Goal: Check status: Check status

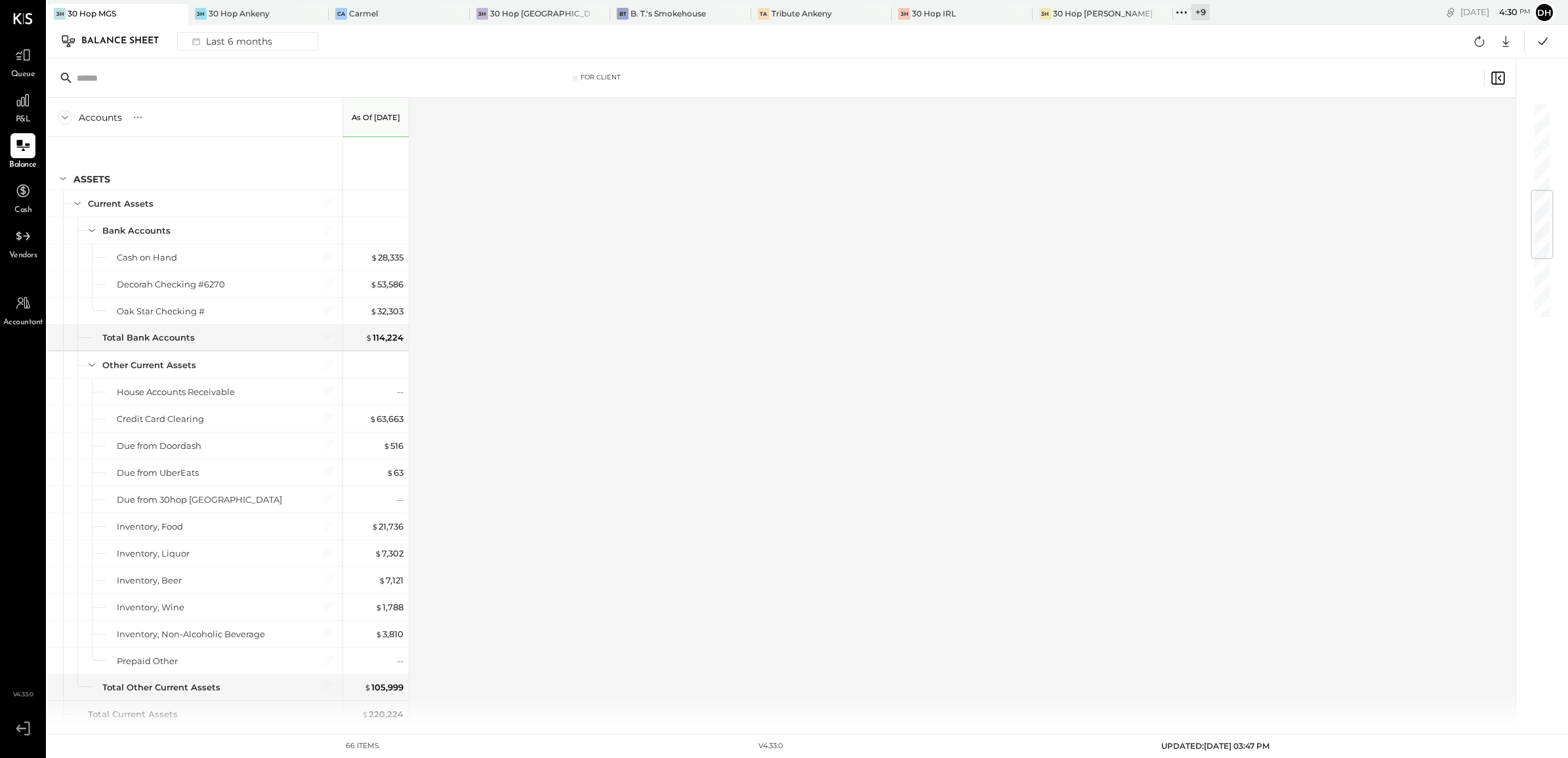
click at [17, 92] on icon at bounding box center [23, 100] width 16 height 16
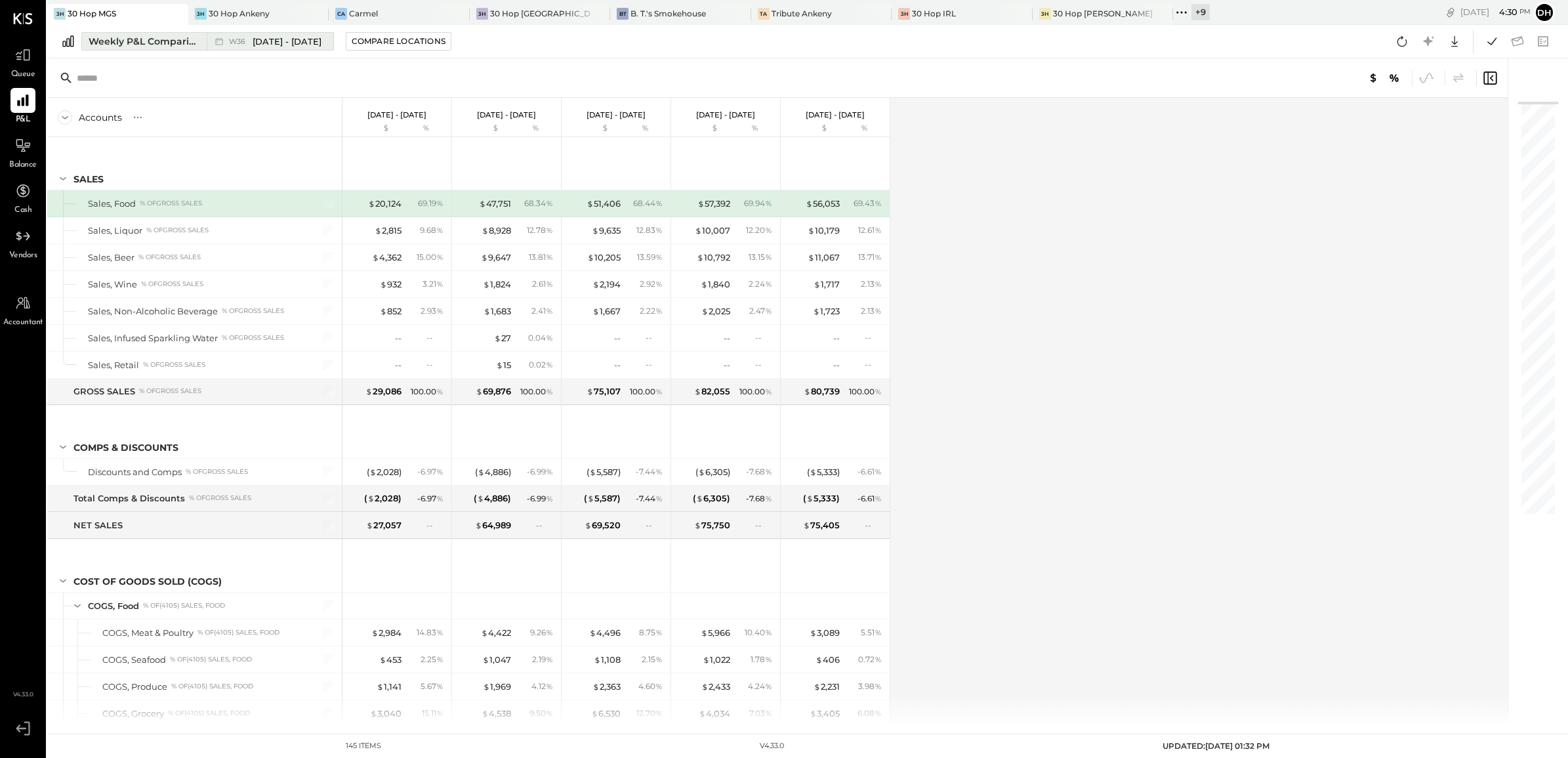
click at [118, 39] on div "Weekly P&L Comparison" at bounding box center [144, 41] width 111 height 13
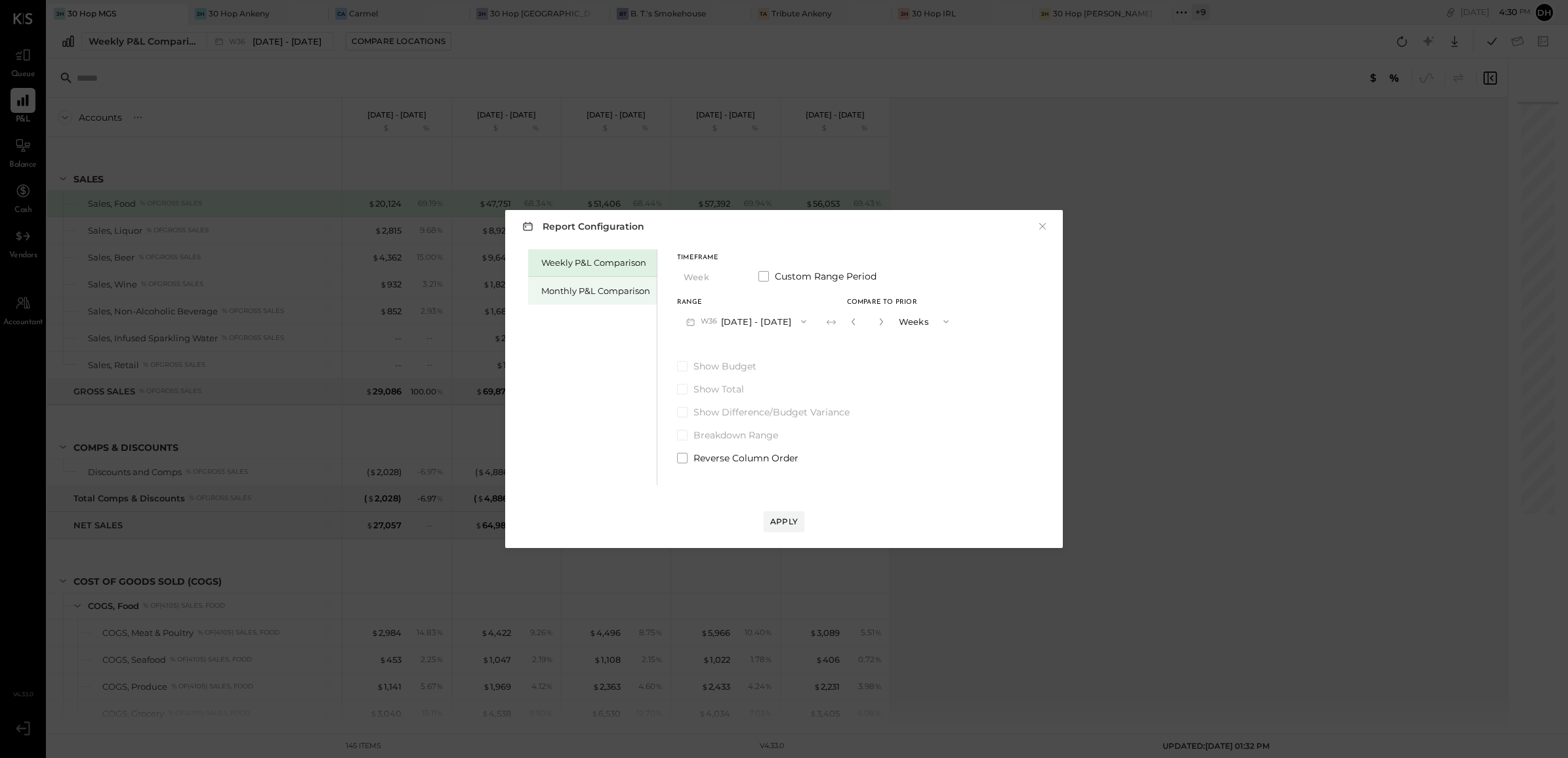
click at [641, 287] on div "Monthly P&L Comparison" at bounding box center [596, 290] width 109 height 12
click at [785, 316] on button "M09 [DATE] - [DATE]" at bounding box center [746, 321] width 138 height 24
click at [771, 351] on div "M08 [DATE] - [DATE]" at bounding box center [753, 351] width 150 height 28
click at [836, 319] on div "Compare" at bounding box center [852, 320] width 43 height 11
click at [877, 315] on button "button" at bounding box center [881, 322] width 10 height 15
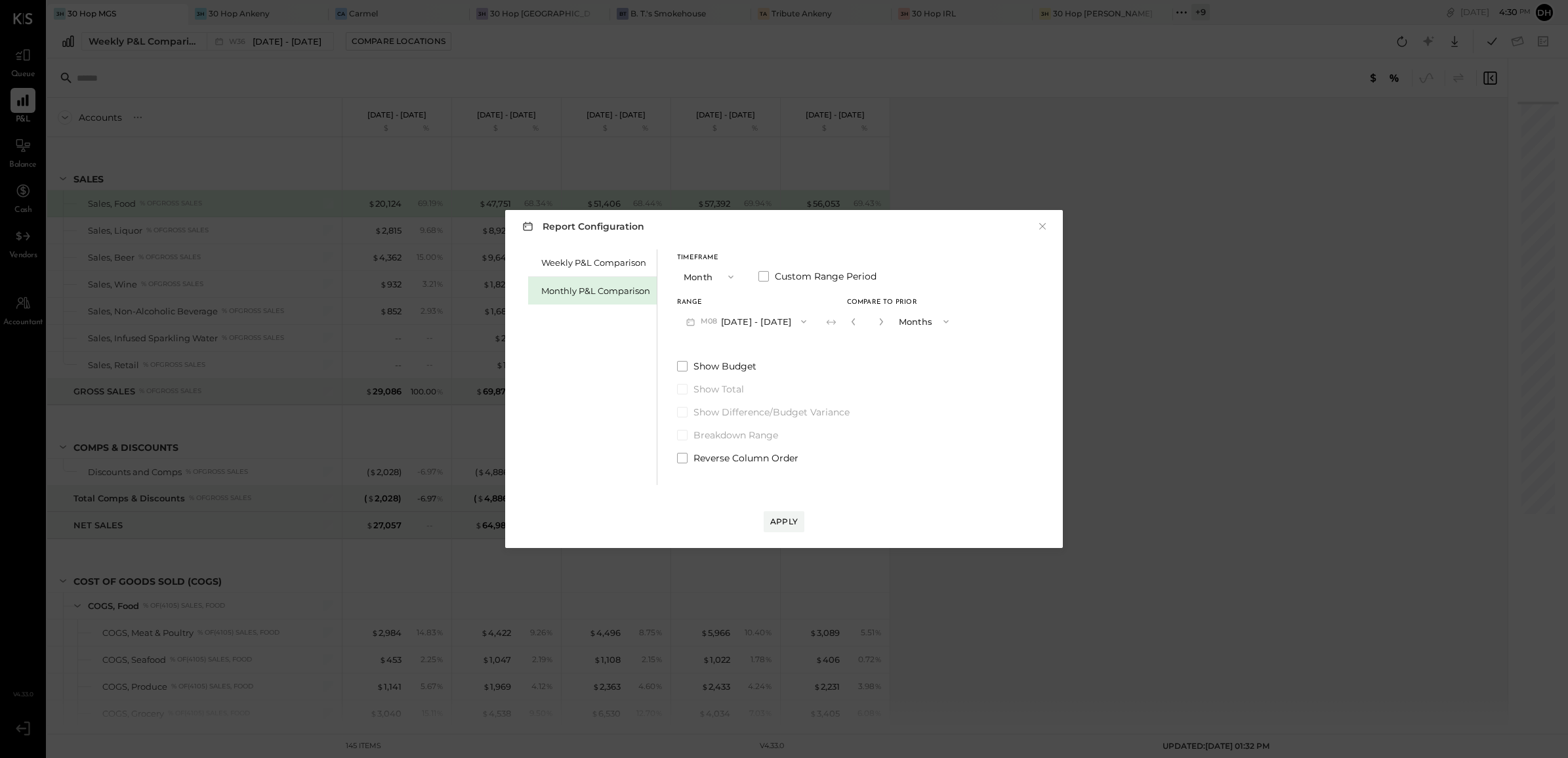
click at [877, 315] on button "button" at bounding box center [881, 322] width 10 height 15
type input "*"
click at [793, 511] on button "Apply" at bounding box center [784, 522] width 41 height 21
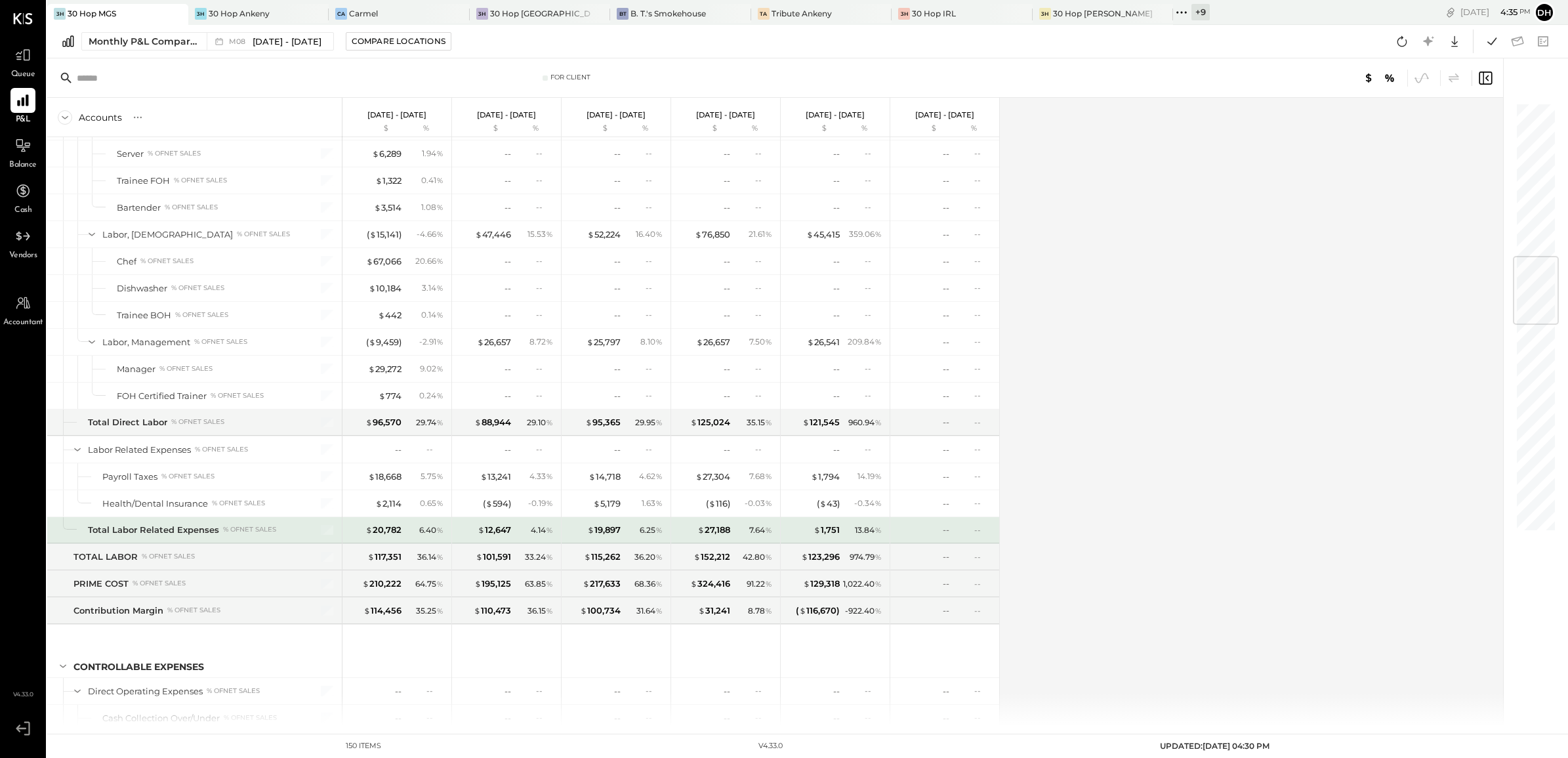
scroll to position [1558, 0]
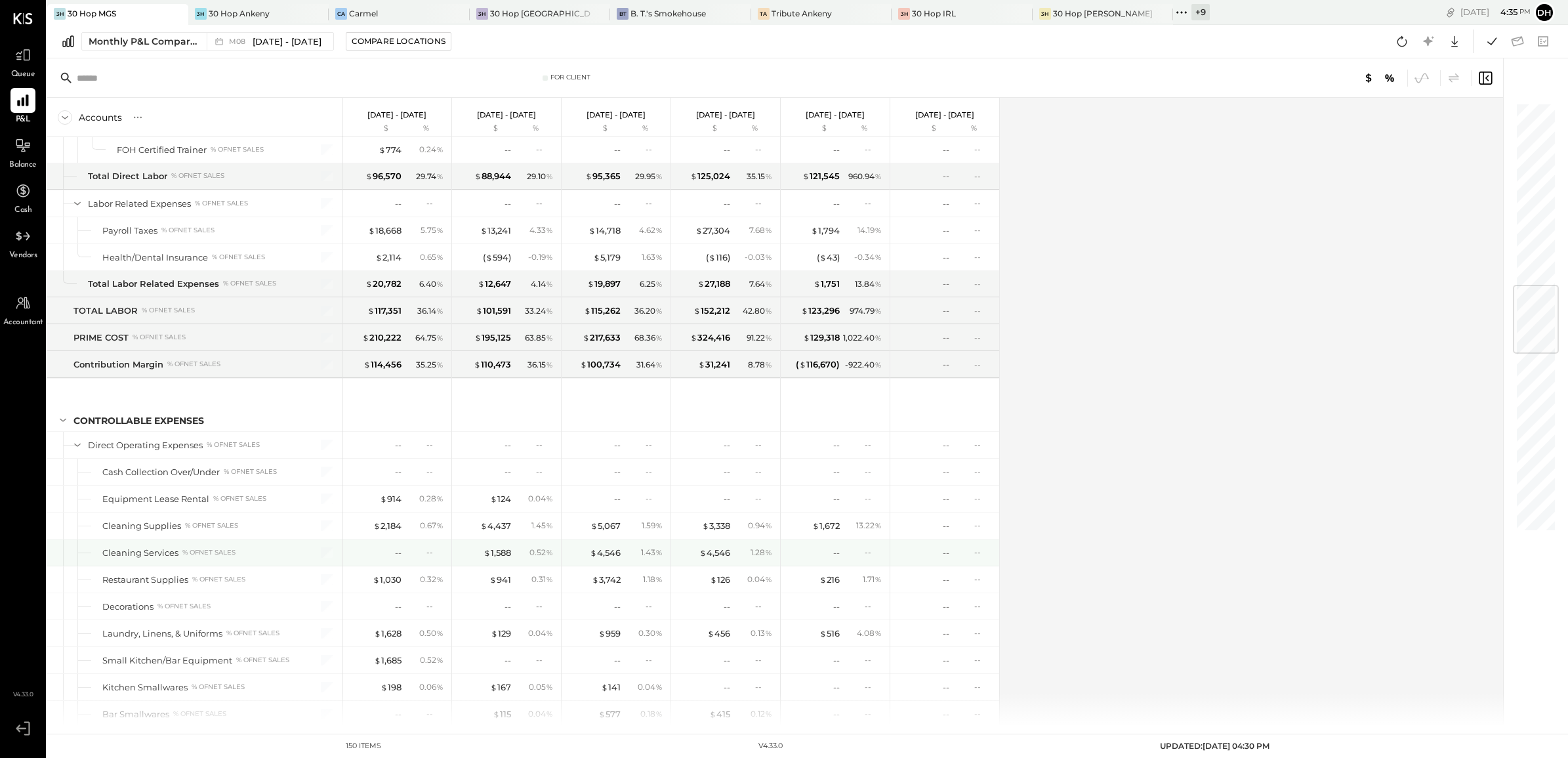
drag, startPoint x: 493, startPoint y: 561, endPoint x: 548, endPoint y: 572, distance: 56.1
click at [493, 559] on div "$ 1,588" at bounding box center [497, 552] width 28 height 12
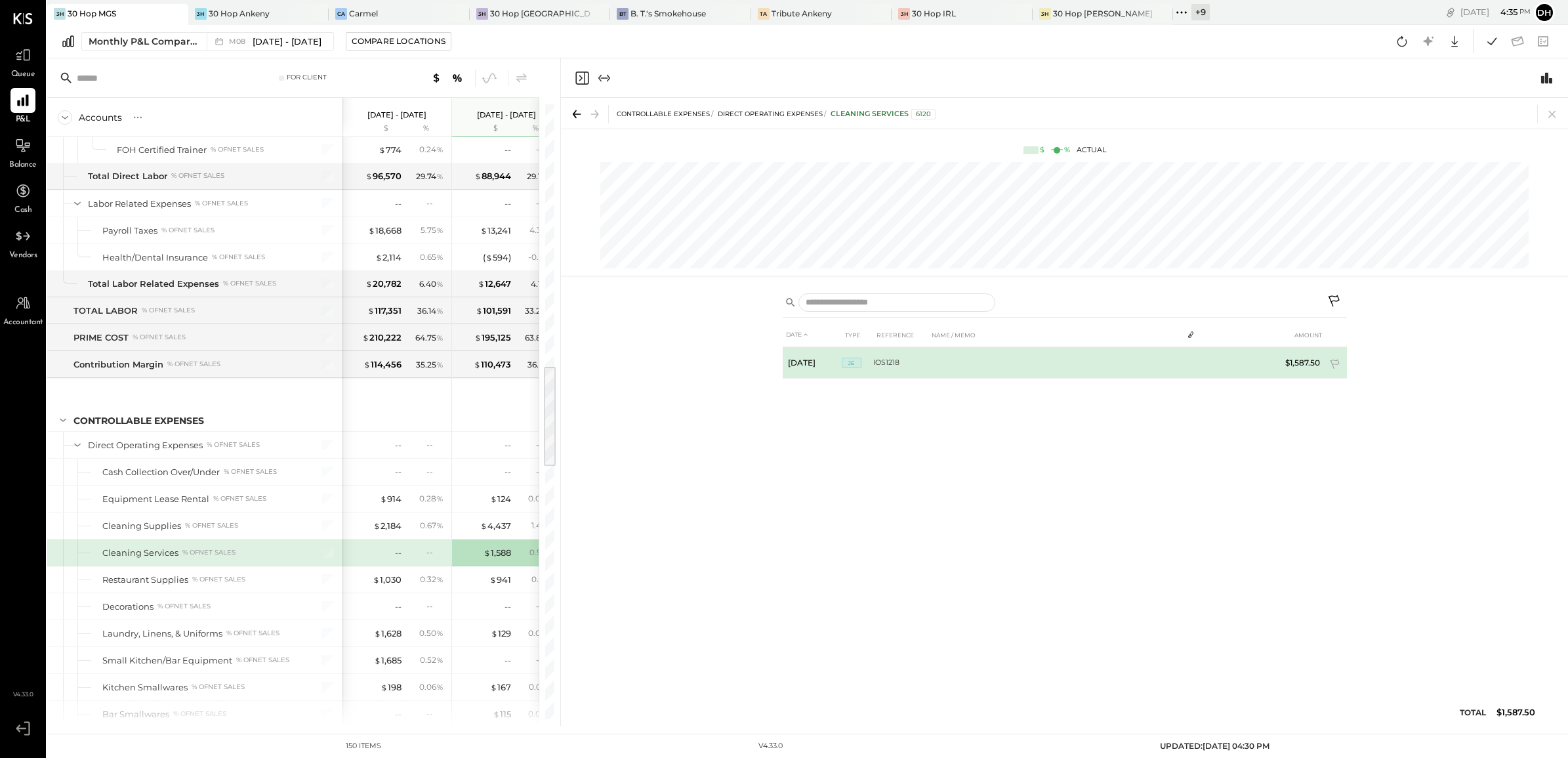
click at [891, 365] on td "IOS1218" at bounding box center [900, 362] width 55 height 31
click at [851, 362] on span "JE" at bounding box center [851, 363] width 20 height 10
click at [1304, 362] on td "$1,587.50" at bounding box center [1299, 362] width 50 height 31
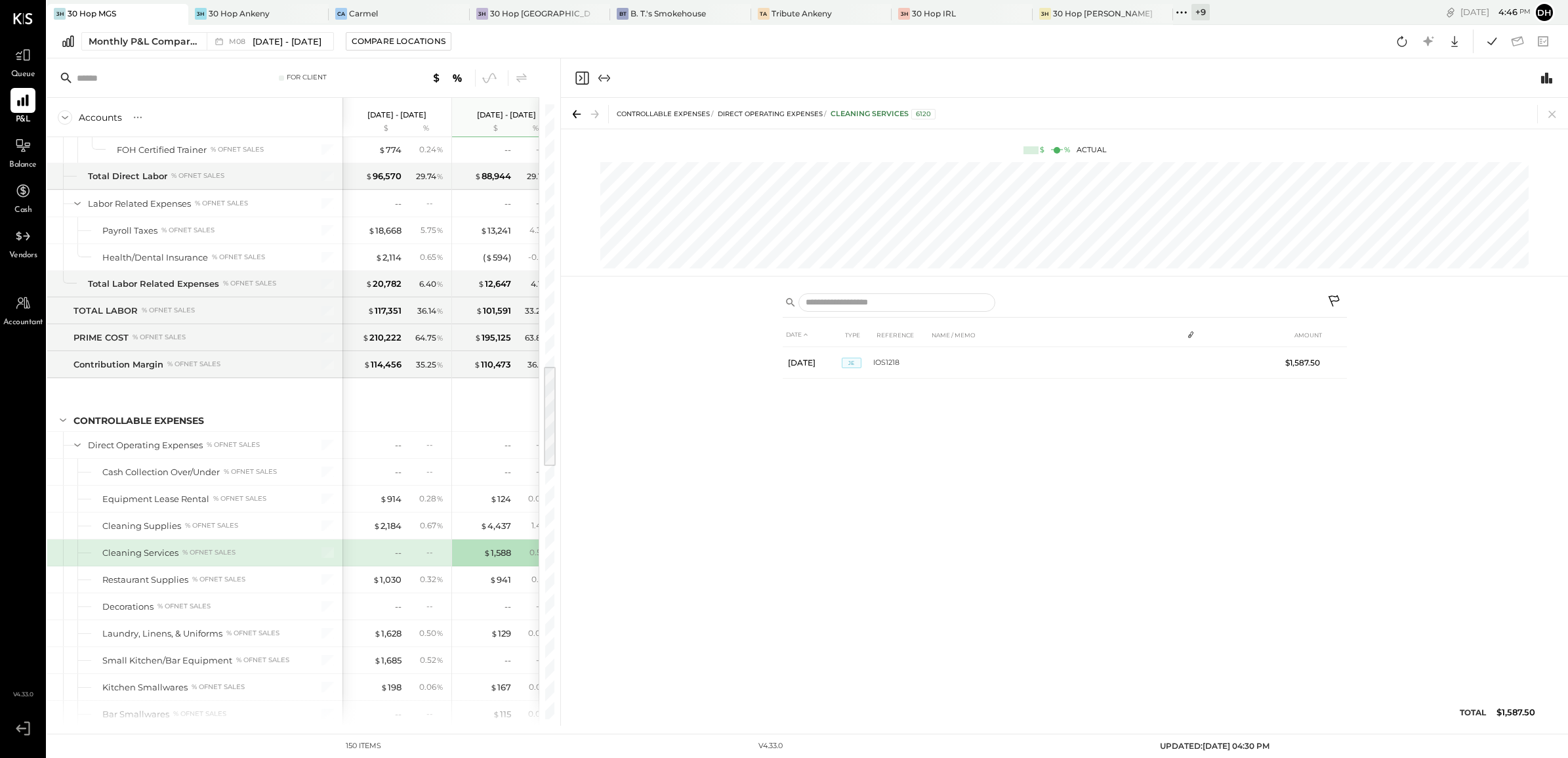
drag, startPoint x: 1333, startPoint y: 293, endPoint x: 1263, endPoint y: 339, distance: 83.8
click at [1333, 293] on button at bounding box center [1335, 303] width 23 height 23
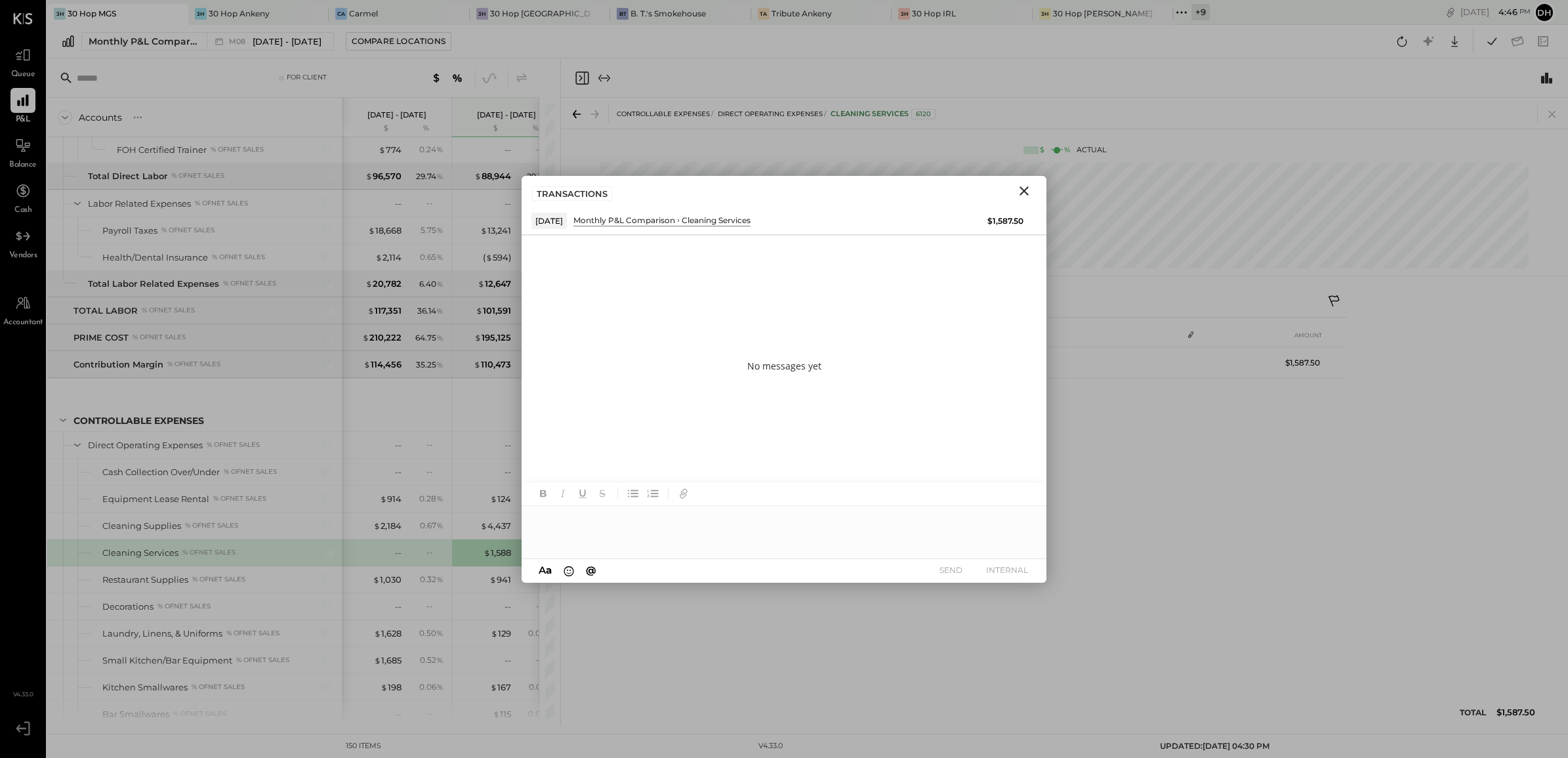
click at [699, 533] on div at bounding box center [784, 532] width 525 height 52
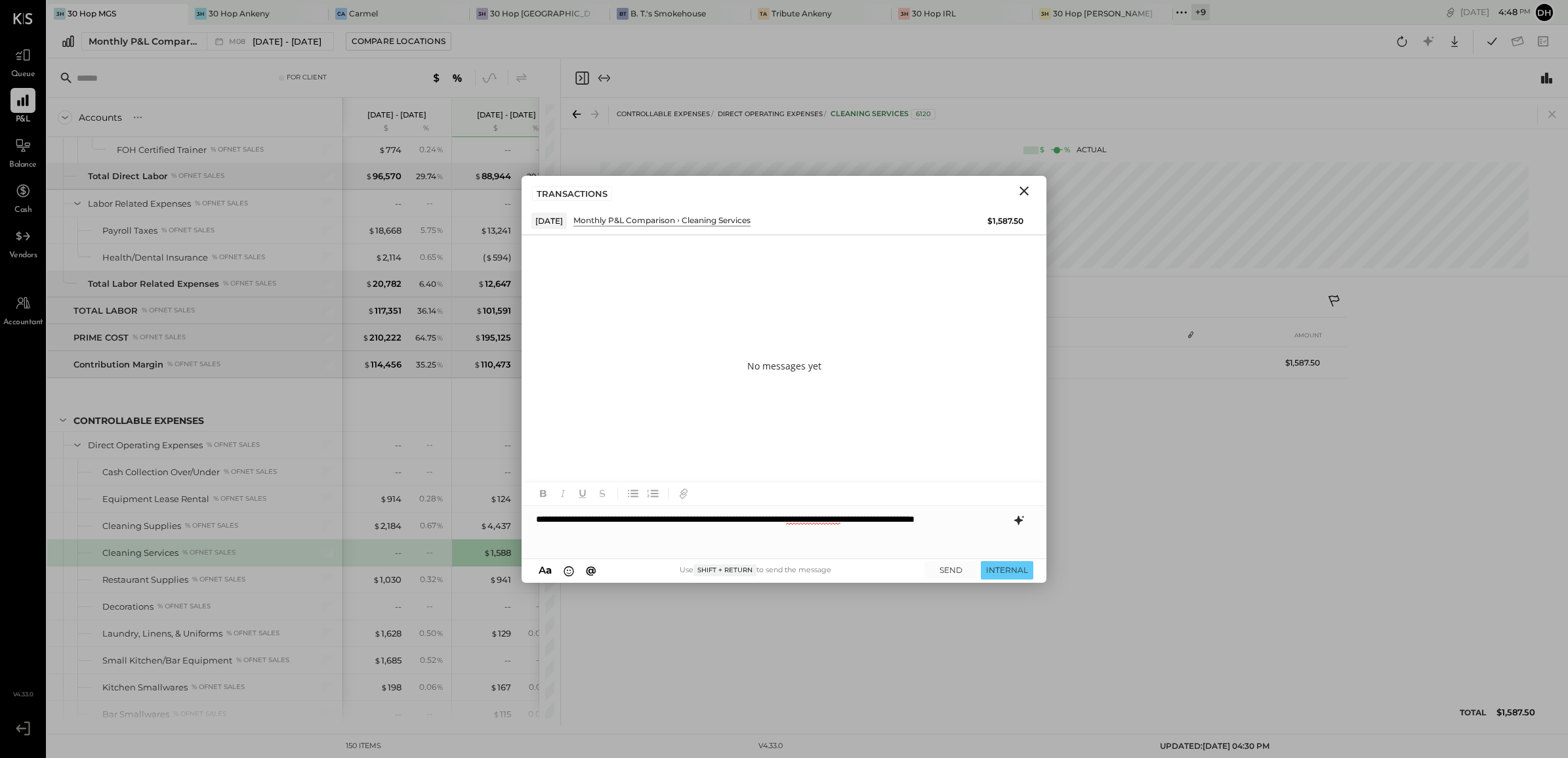
click at [1012, 524] on icon at bounding box center [1019, 520] width 16 height 16
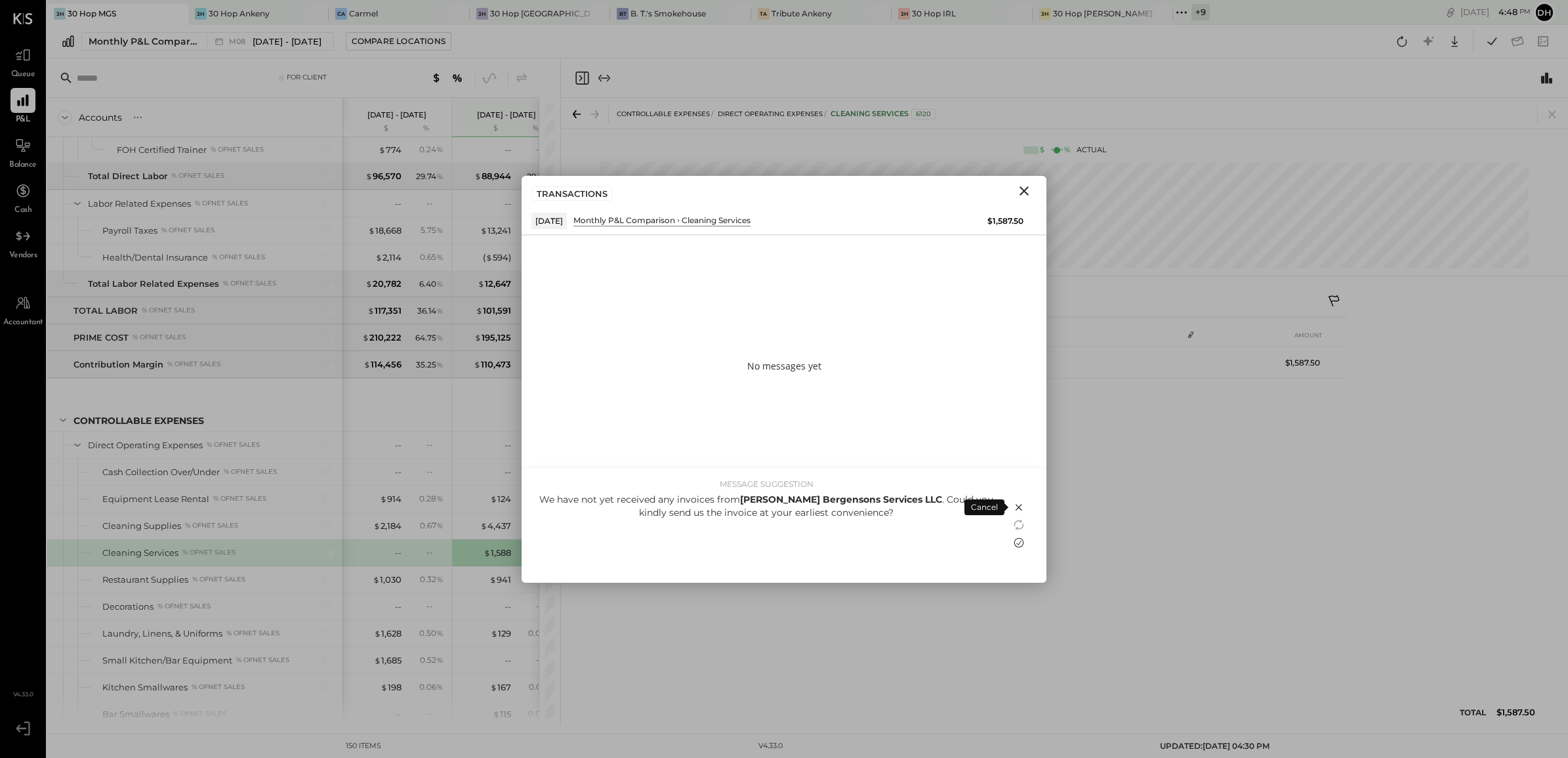
click at [1017, 545] on icon at bounding box center [1019, 543] width 16 height 16
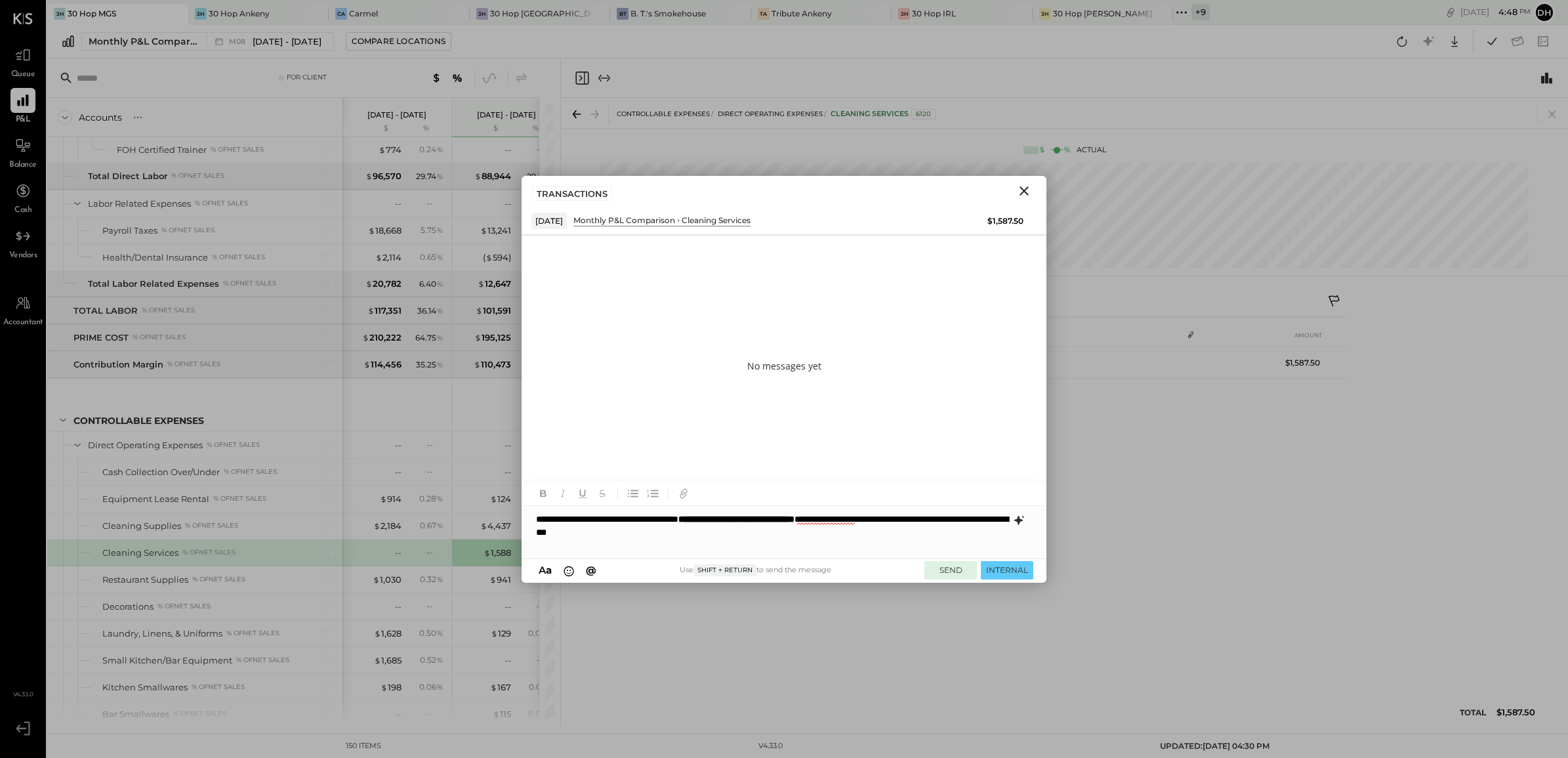
click at [951, 572] on button "SEND" at bounding box center [951, 570] width 52 height 17
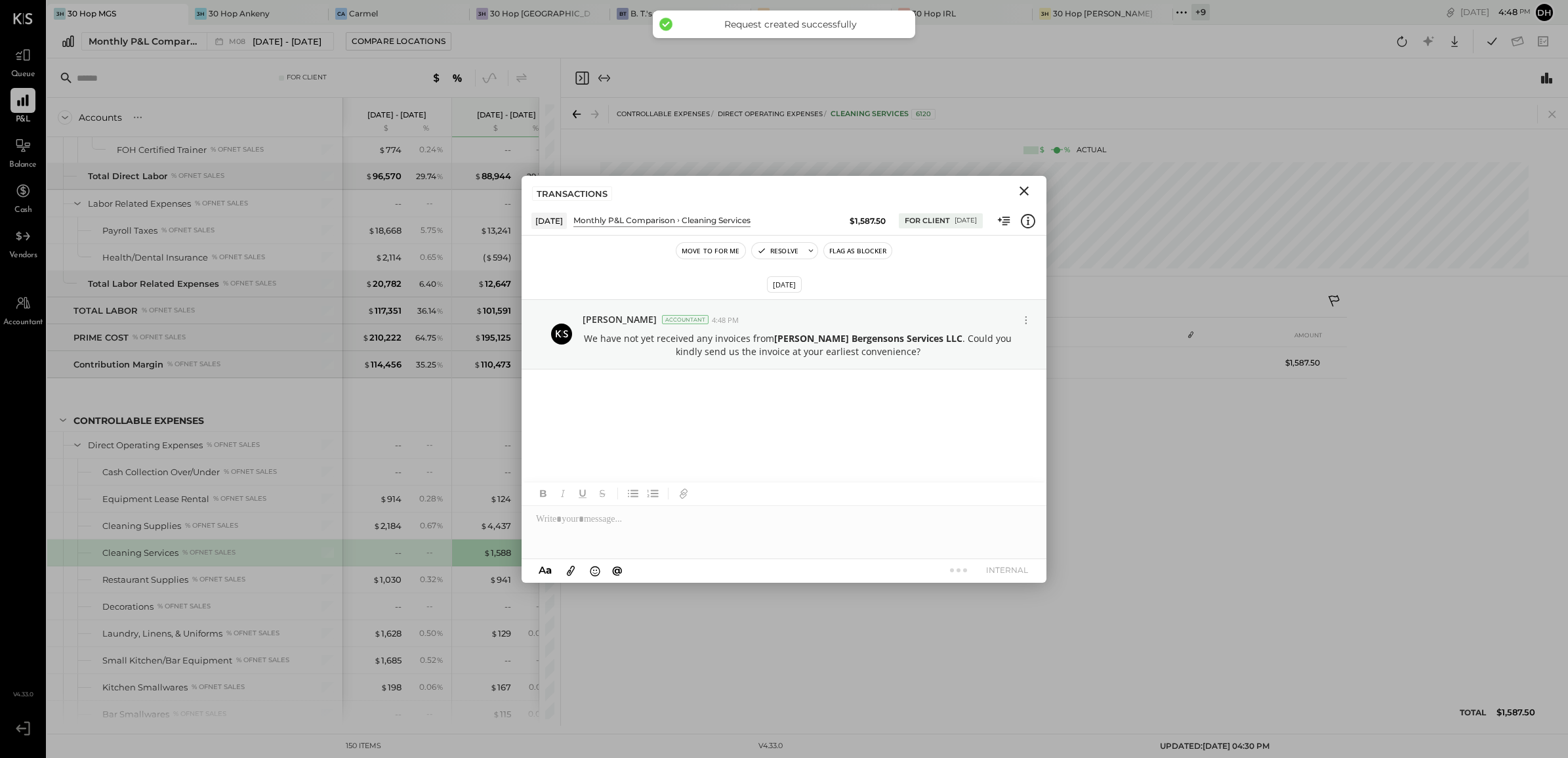
click at [1017, 199] on button "Close" at bounding box center [1024, 191] width 23 height 17
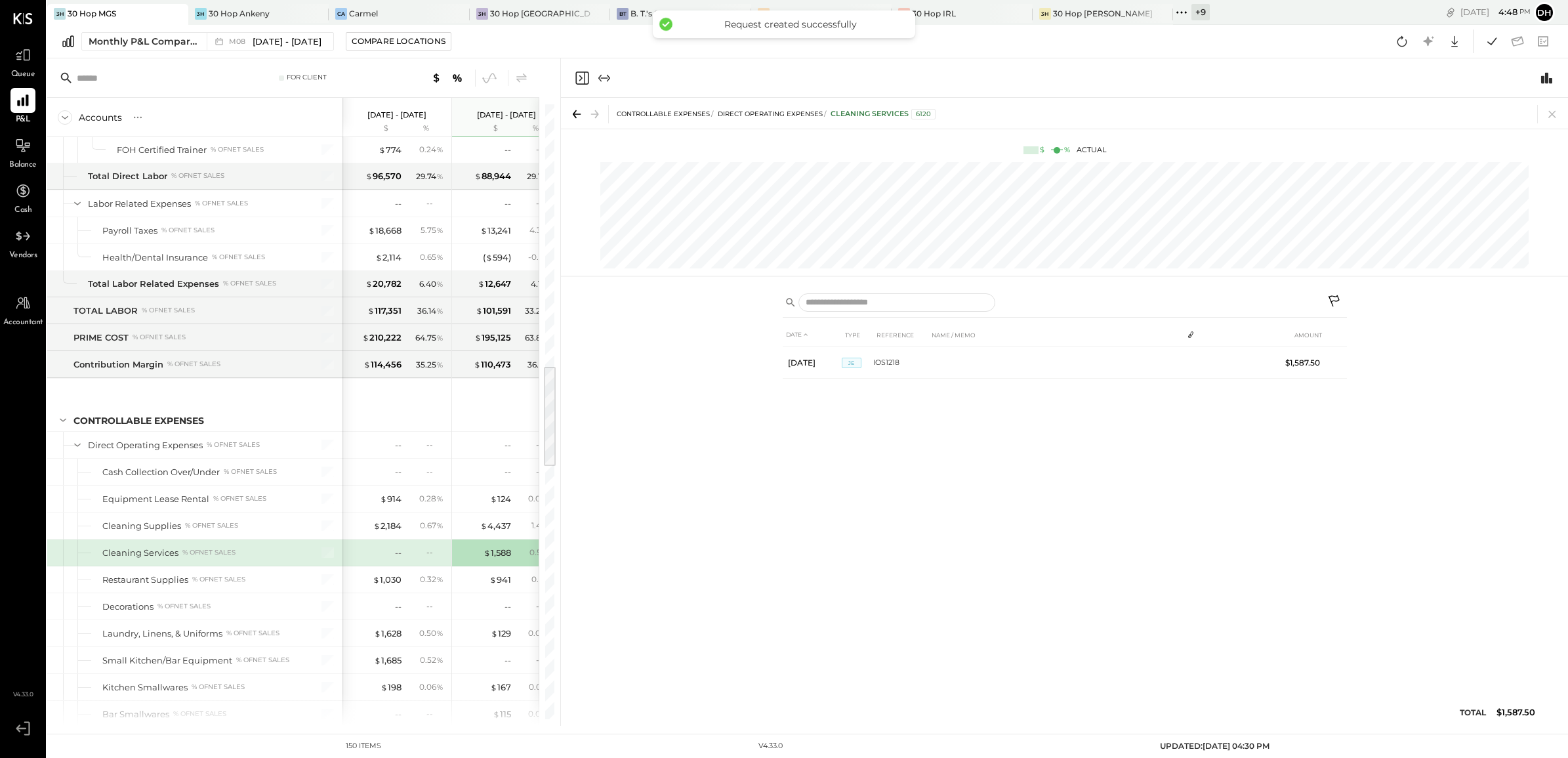
click at [1548, 115] on icon at bounding box center [1551, 113] width 18 height 18
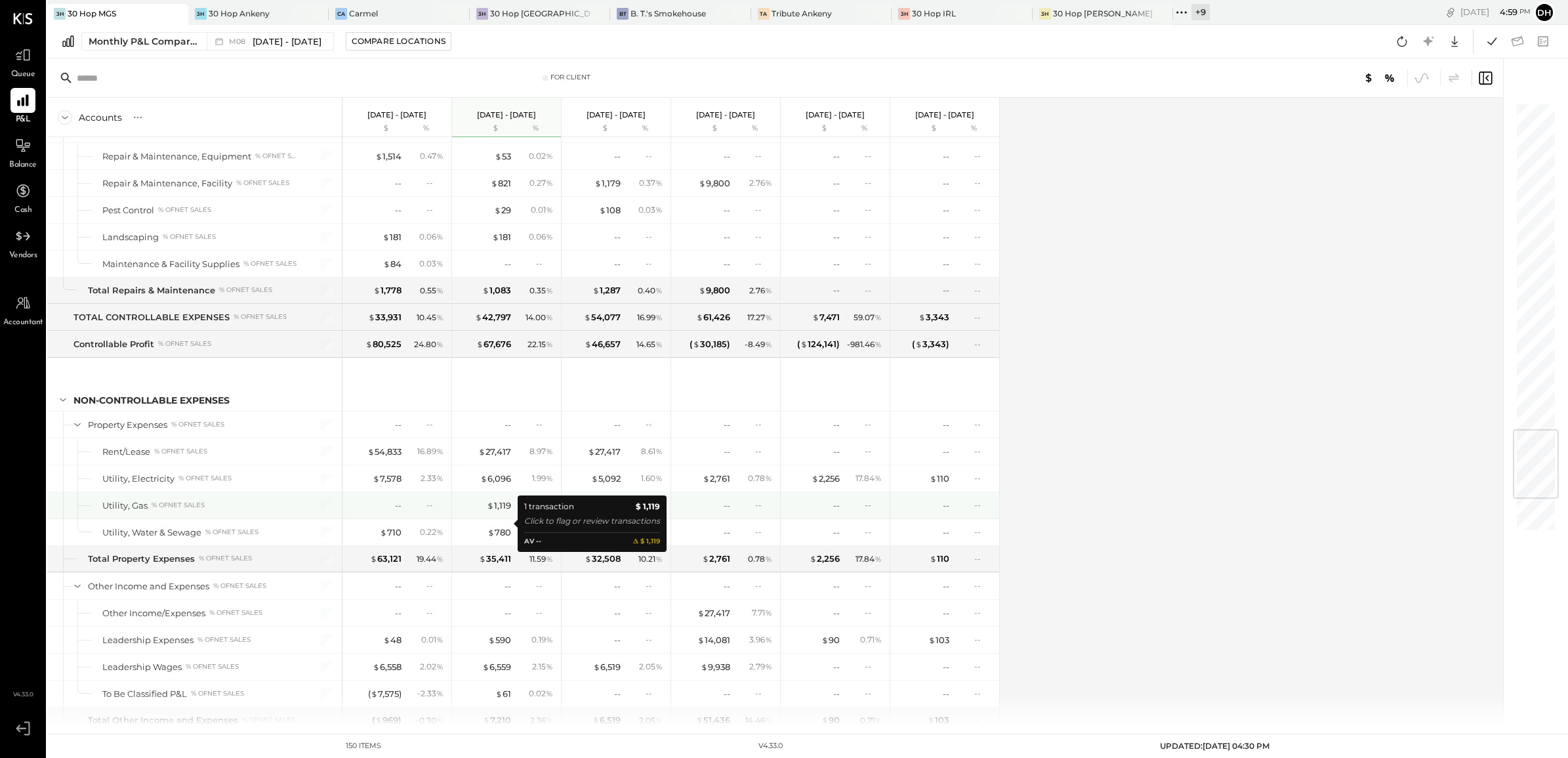
scroll to position [2871, 0]
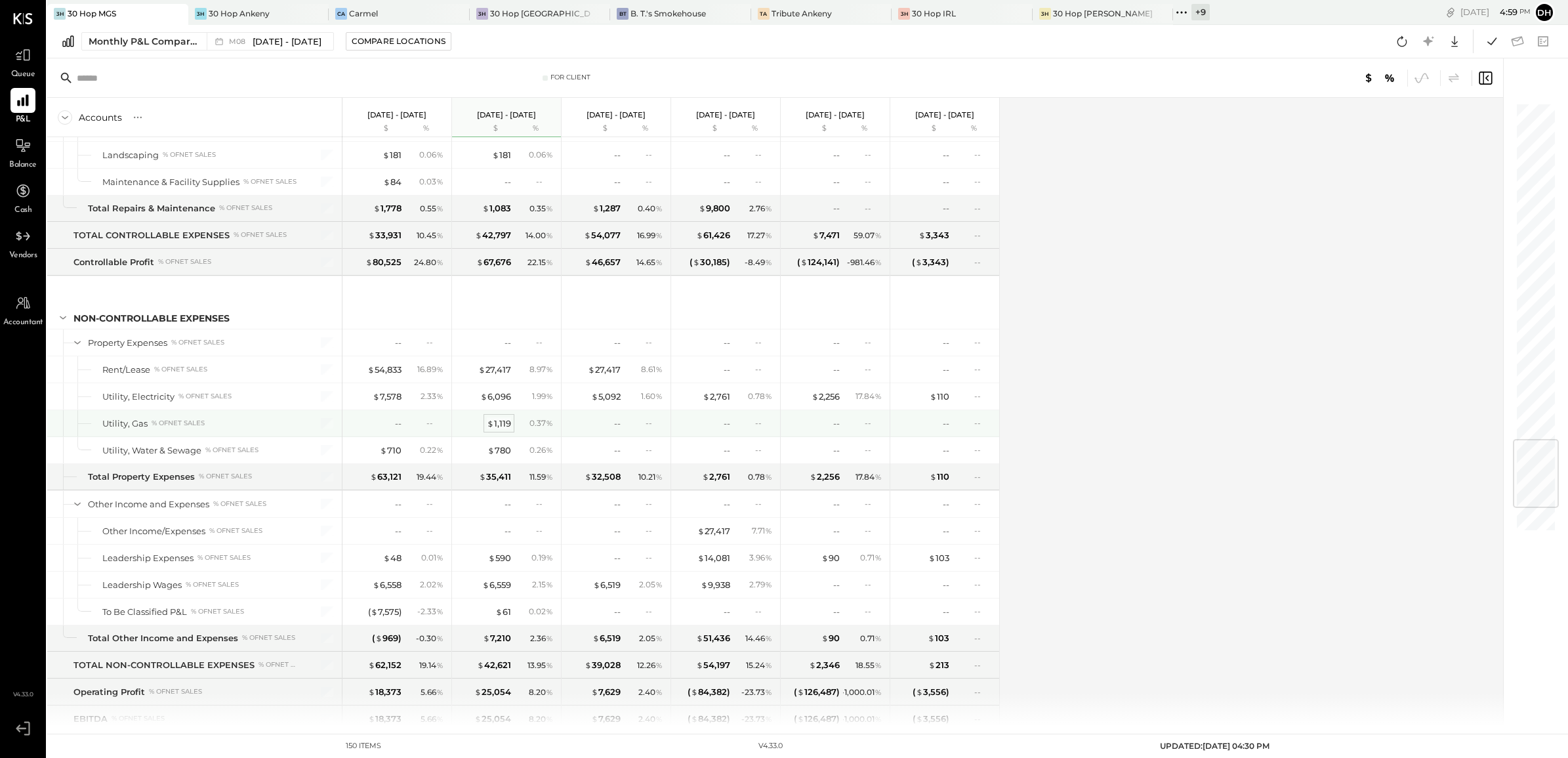
click at [500, 430] on div "$ 1,119" at bounding box center [498, 423] width 24 height 12
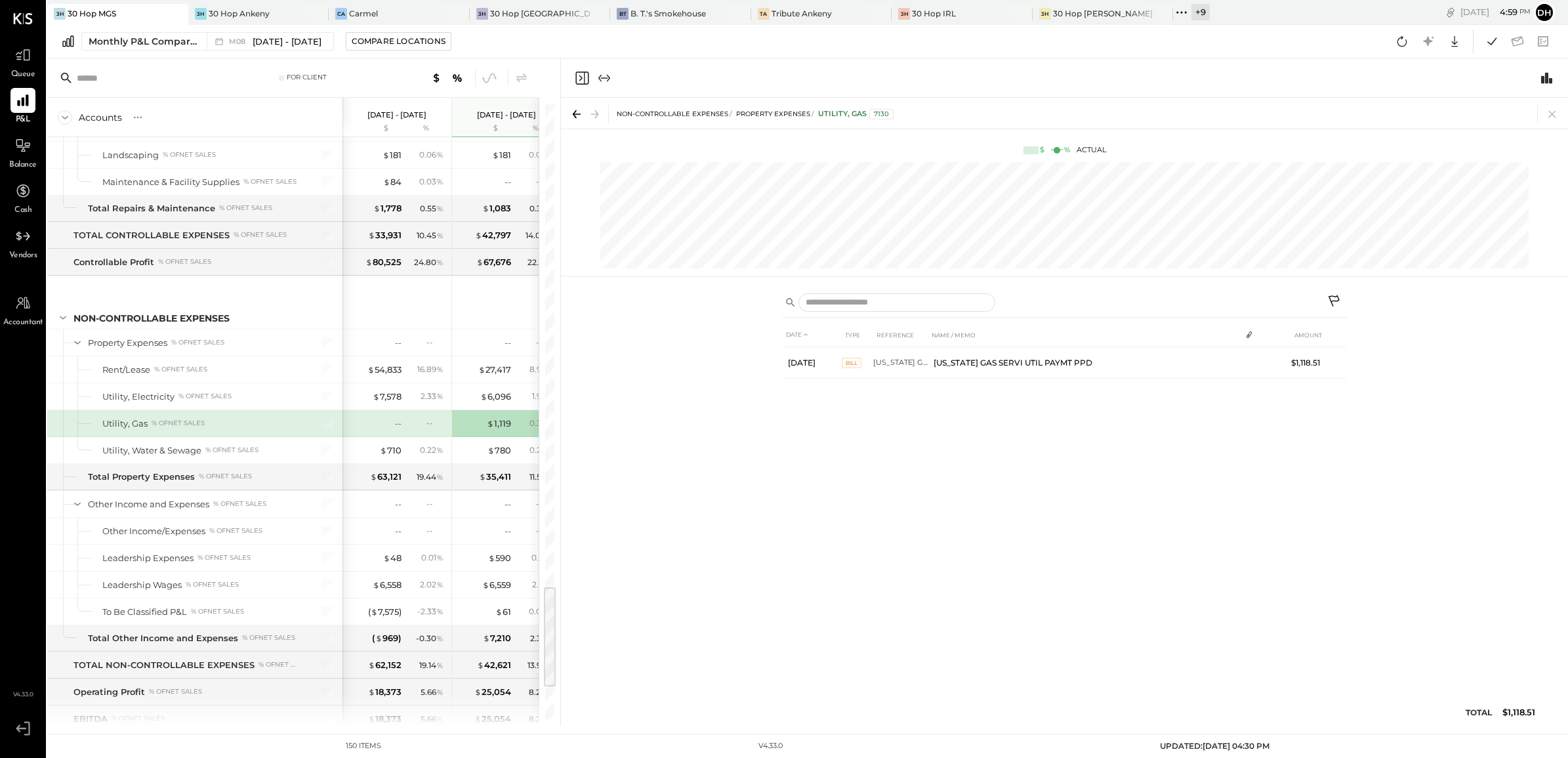
click at [1338, 298] on icon at bounding box center [1335, 303] width 16 height 16
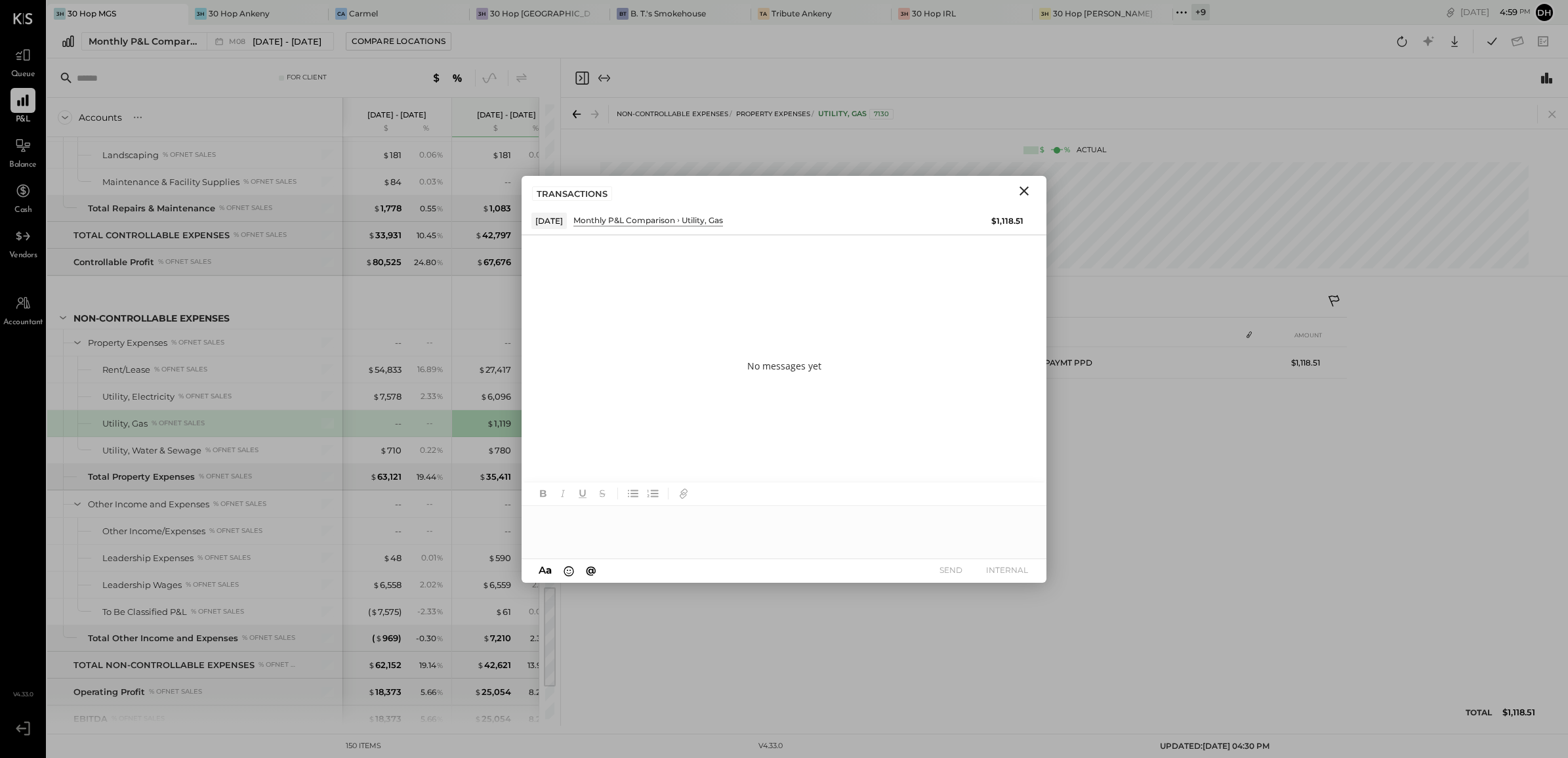
click at [795, 527] on div at bounding box center [784, 532] width 525 height 52
click at [817, 530] on div "**********" at bounding box center [784, 532] width 525 height 52
click at [819, 527] on div "**********" at bounding box center [784, 532] width 525 height 52
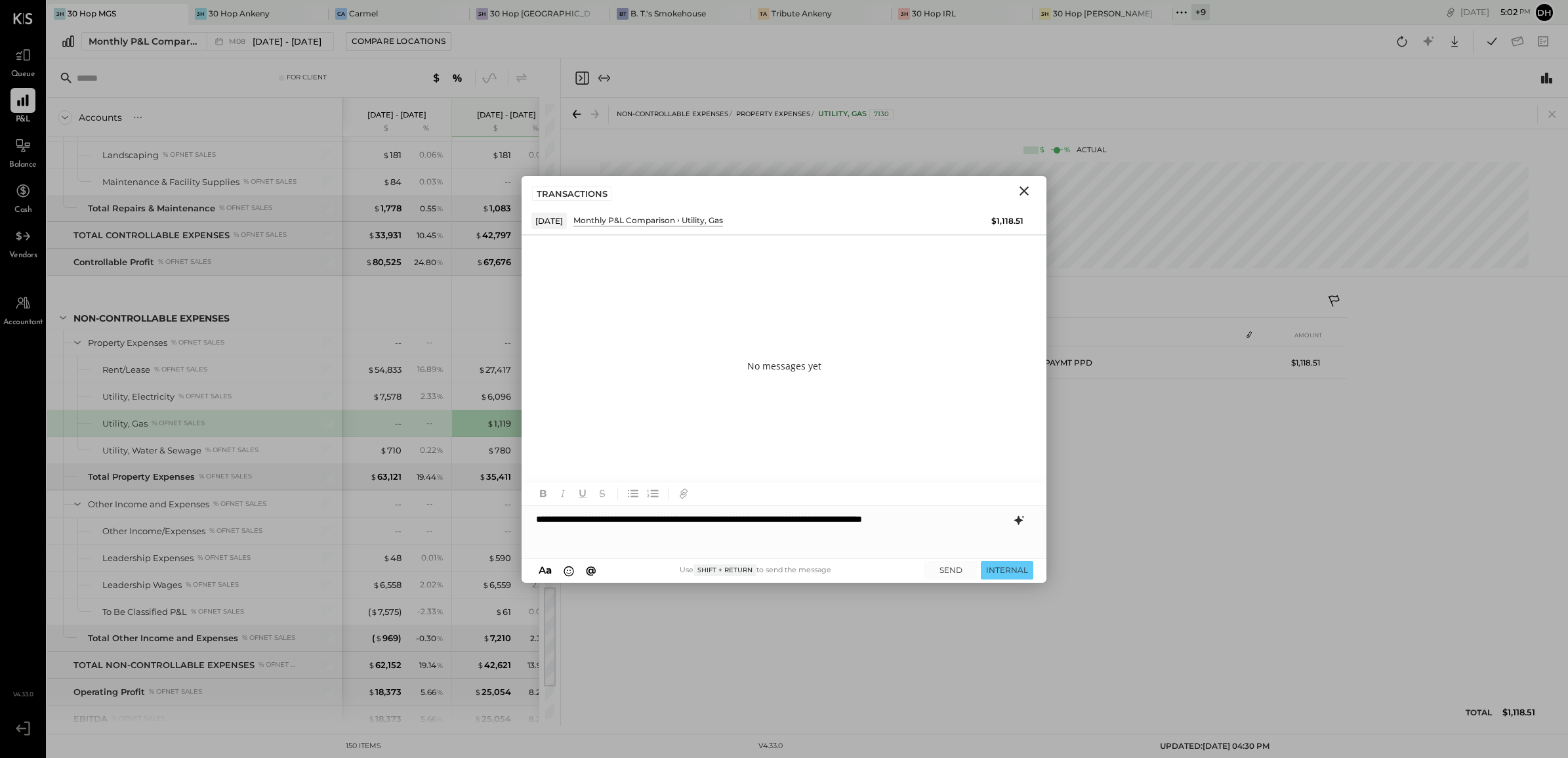
click at [1017, 517] on icon at bounding box center [1018, 519] width 9 height 9
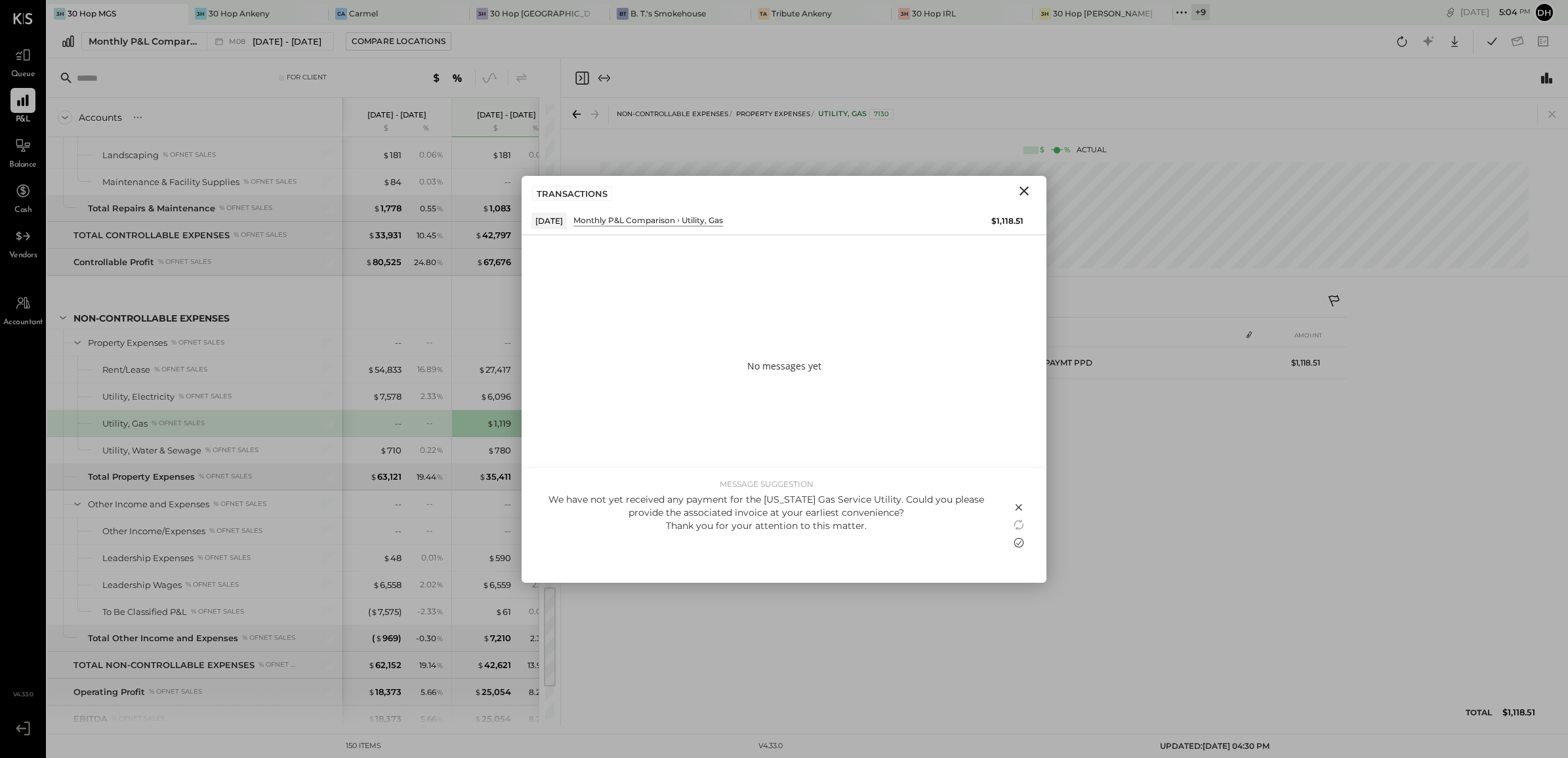
click at [1015, 540] on icon at bounding box center [1019, 543] width 10 height 10
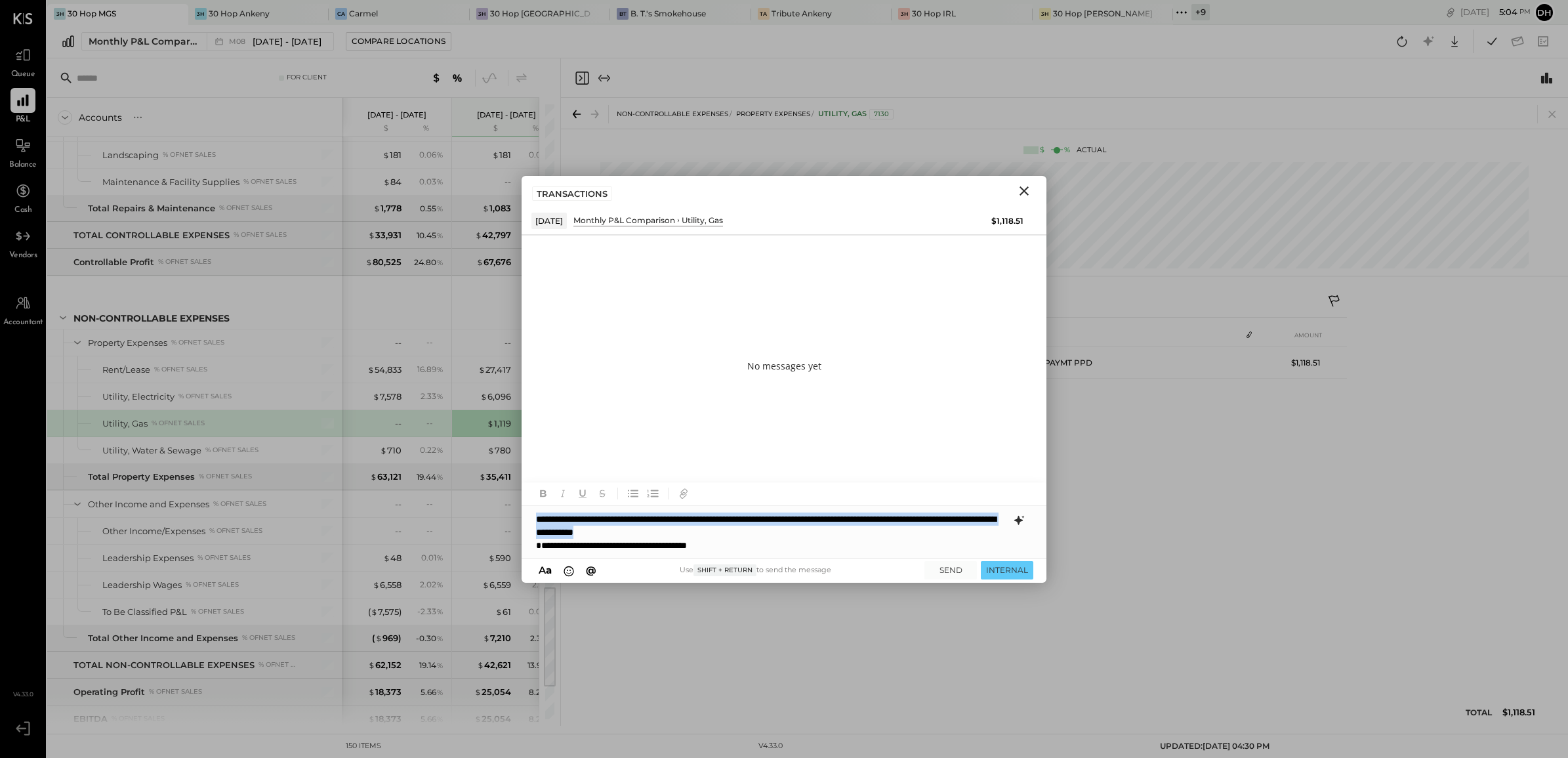
drag, startPoint x: 769, startPoint y: 532, endPoint x: 537, endPoint y: 519, distance: 232.4
click at [537, 519] on div "**********" at bounding box center [784, 532] width 525 height 52
click at [537, 519] on div "**********" at bounding box center [784, 532] width 525 height 52
click at [959, 572] on button "SEND" at bounding box center [951, 570] width 52 height 17
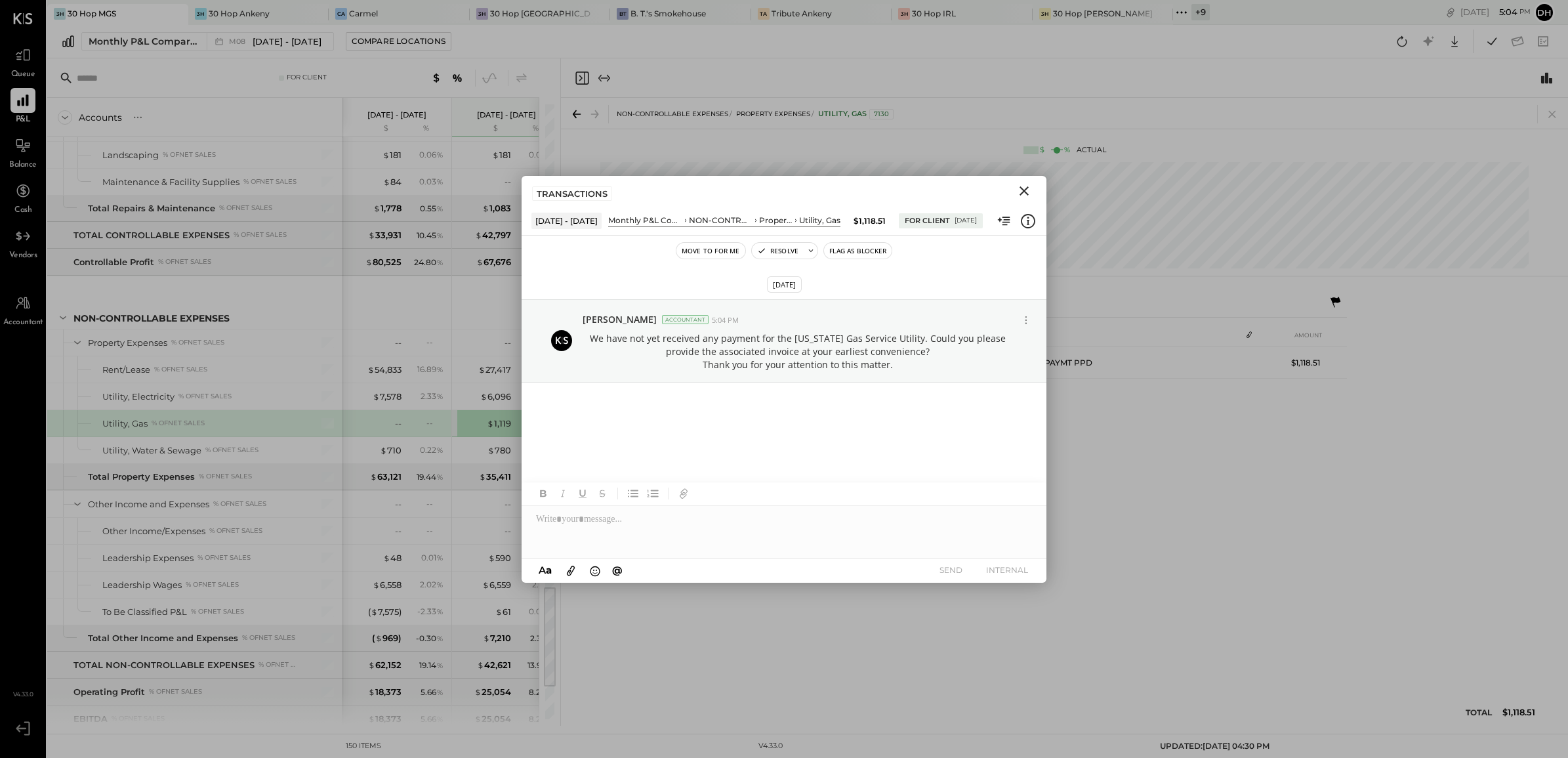
click at [1020, 189] on icon "Close" at bounding box center [1024, 191] width 16 height 16
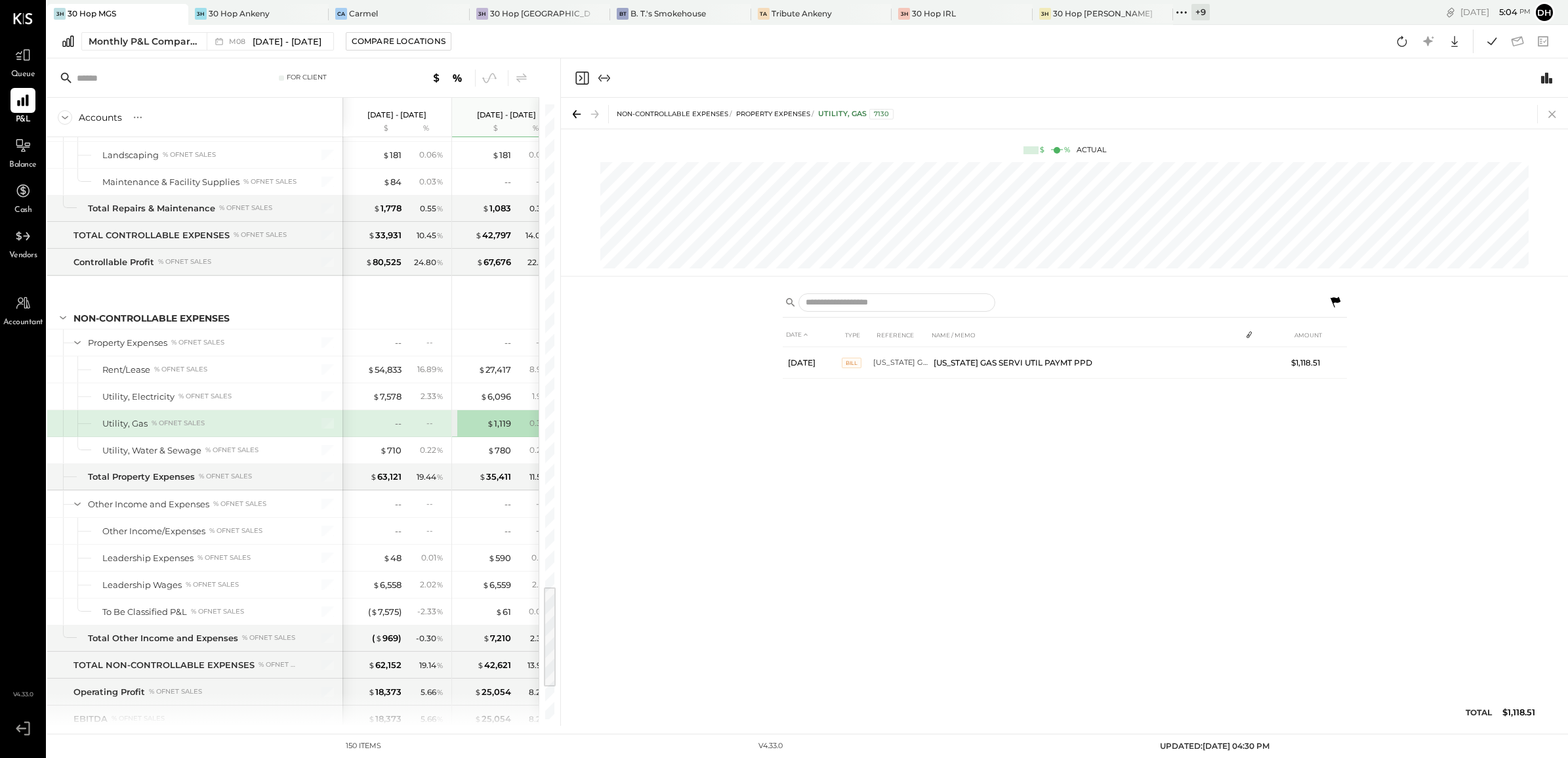
click at [1553, 113] on icon at bounding box center [1551, 113] width 18 height 18
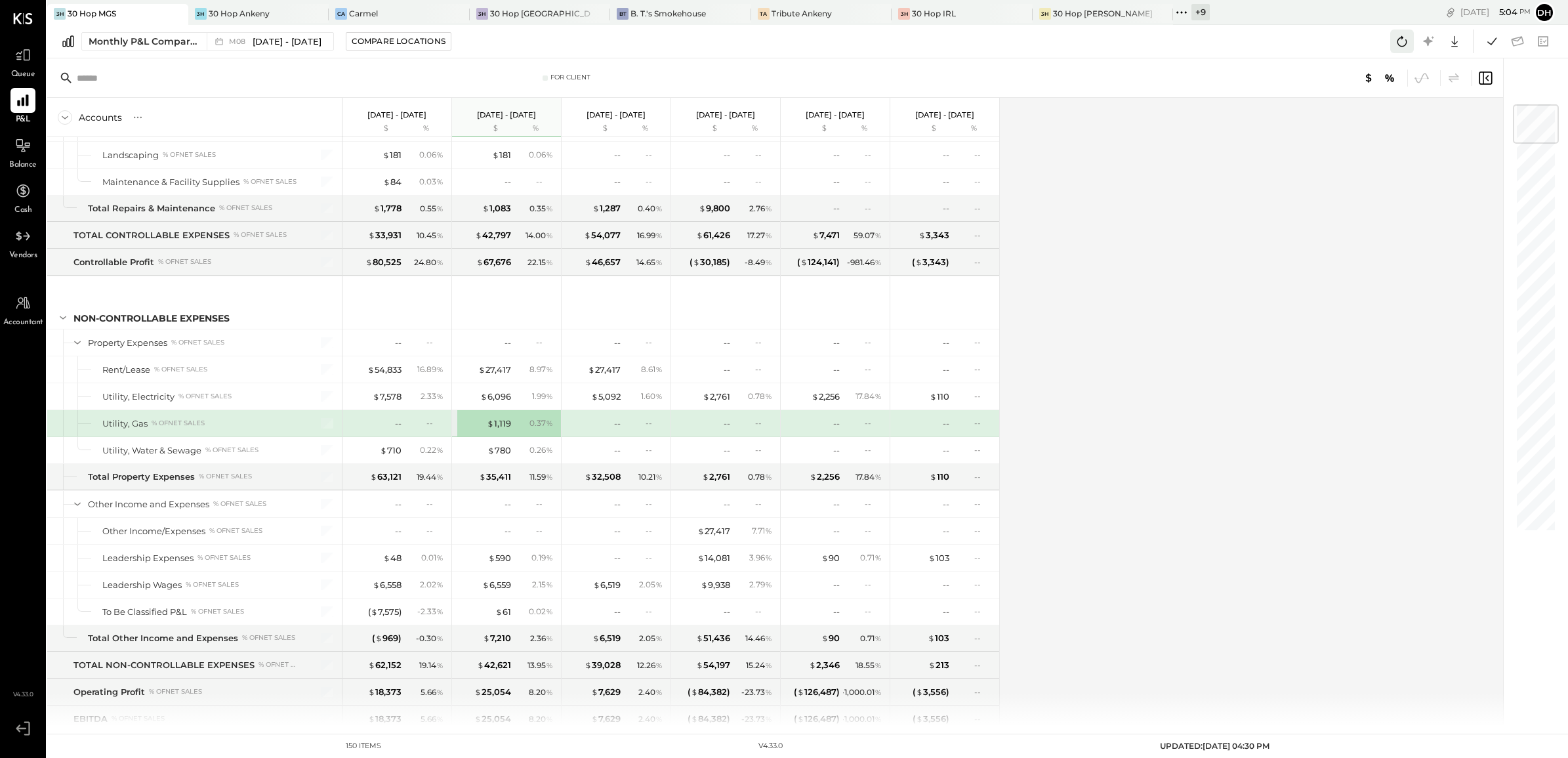
click at [1404, 40] on icon at bounding box center [1401, 41] width 17 height 17
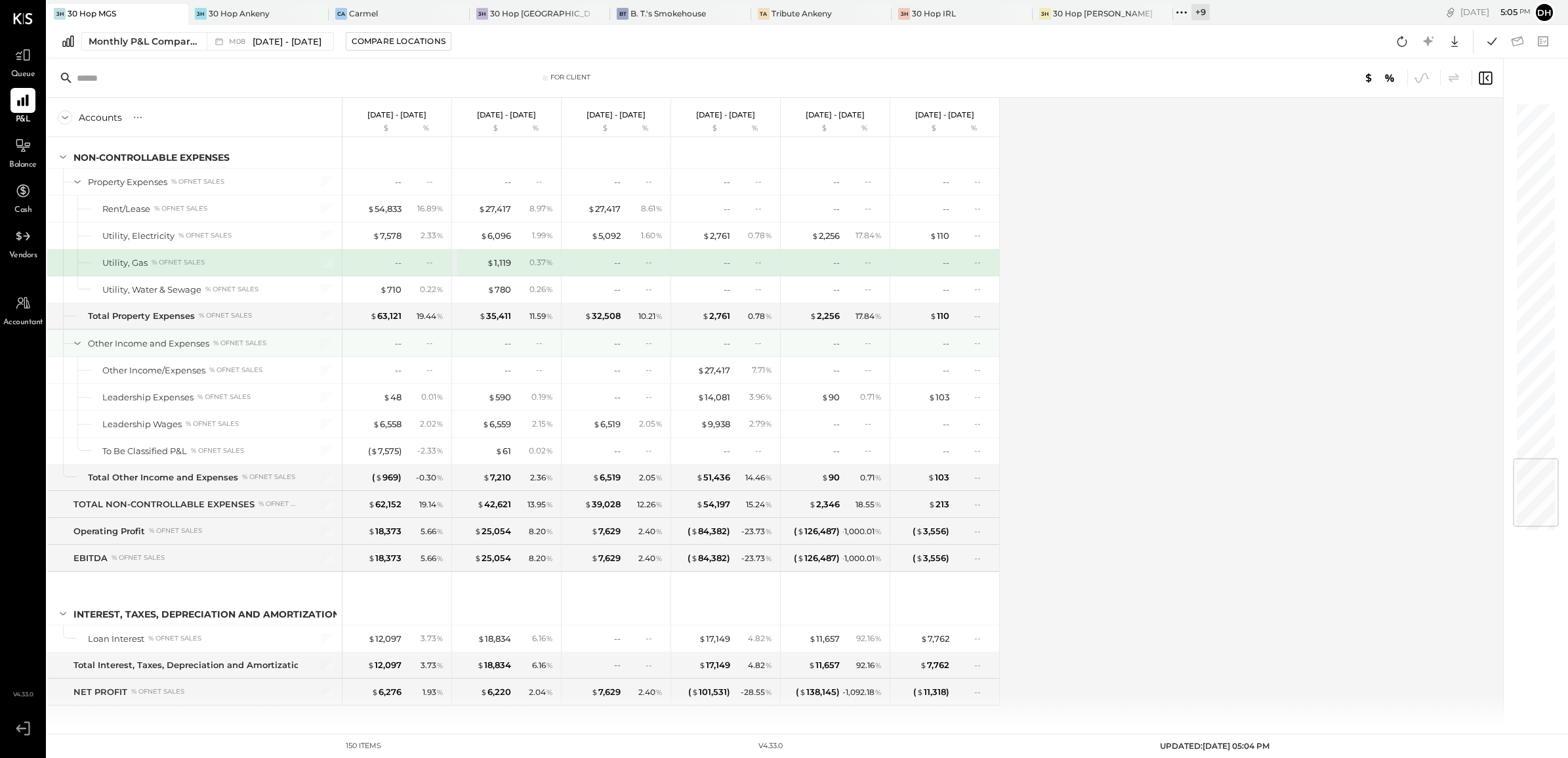
scroll to position [3064, 0]
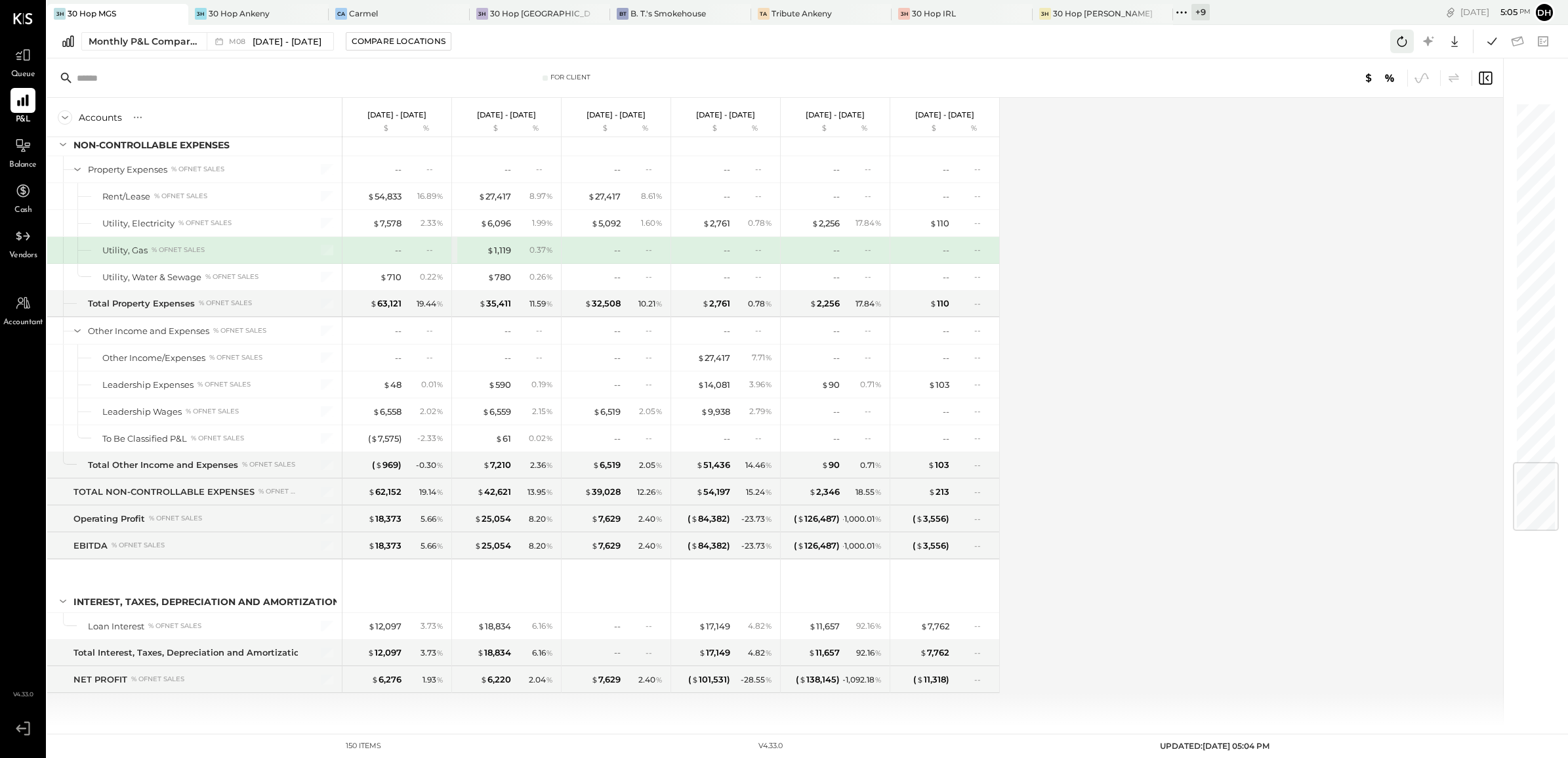
drag, startPoint x: 1399, startPoint y: 40, endPoint x: 1300, endPoint y: 84, distance: 108.3
click at [1398, 43] on icon at bounding box center [1401, 41] width 17 height 17
click at [28, 307] on icon at bounding box center [23, 303] width 15 height 13
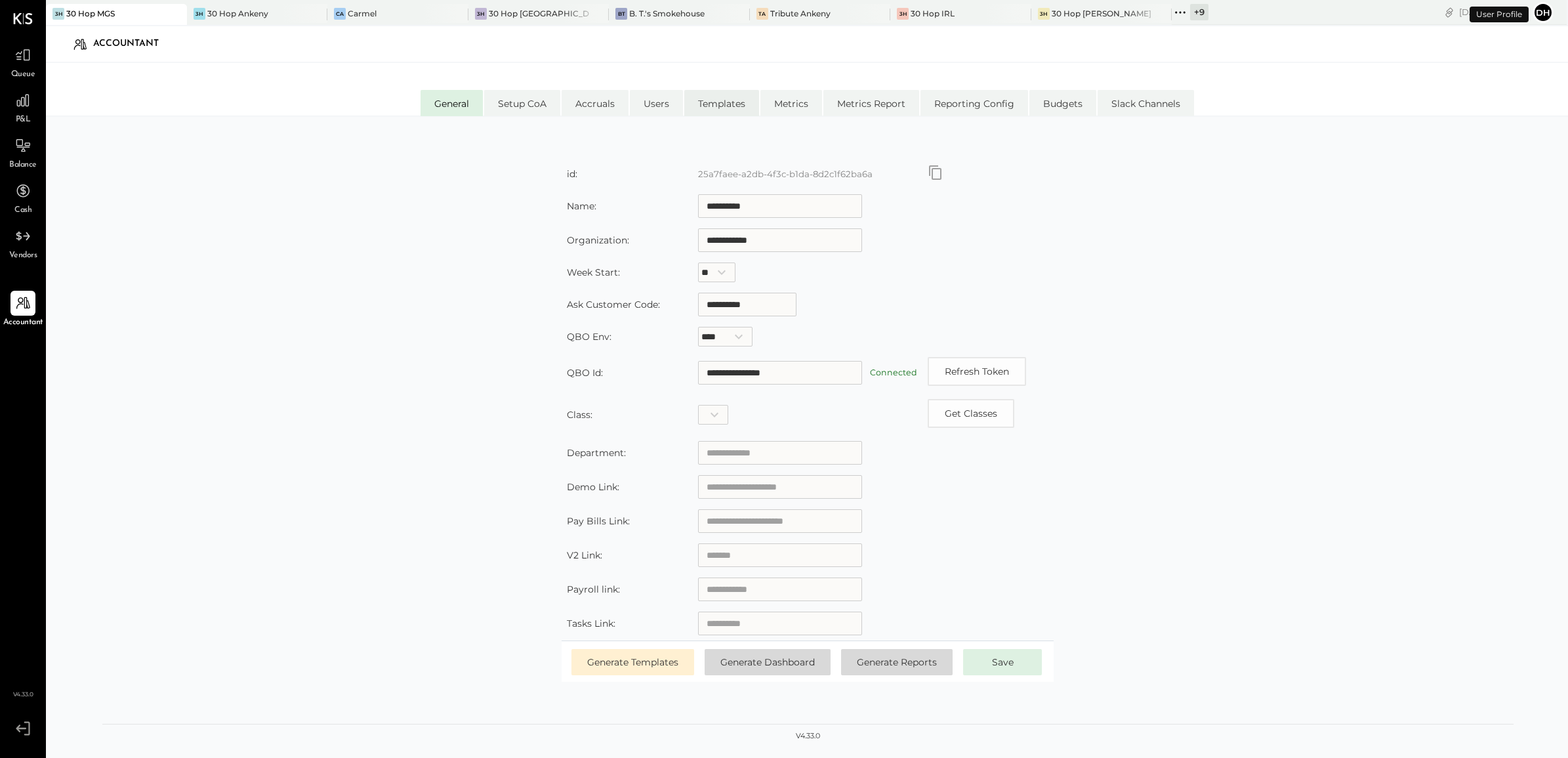
click at [726, 113] on li "Templates" at bounding box center [721, 103] width 75 height 26
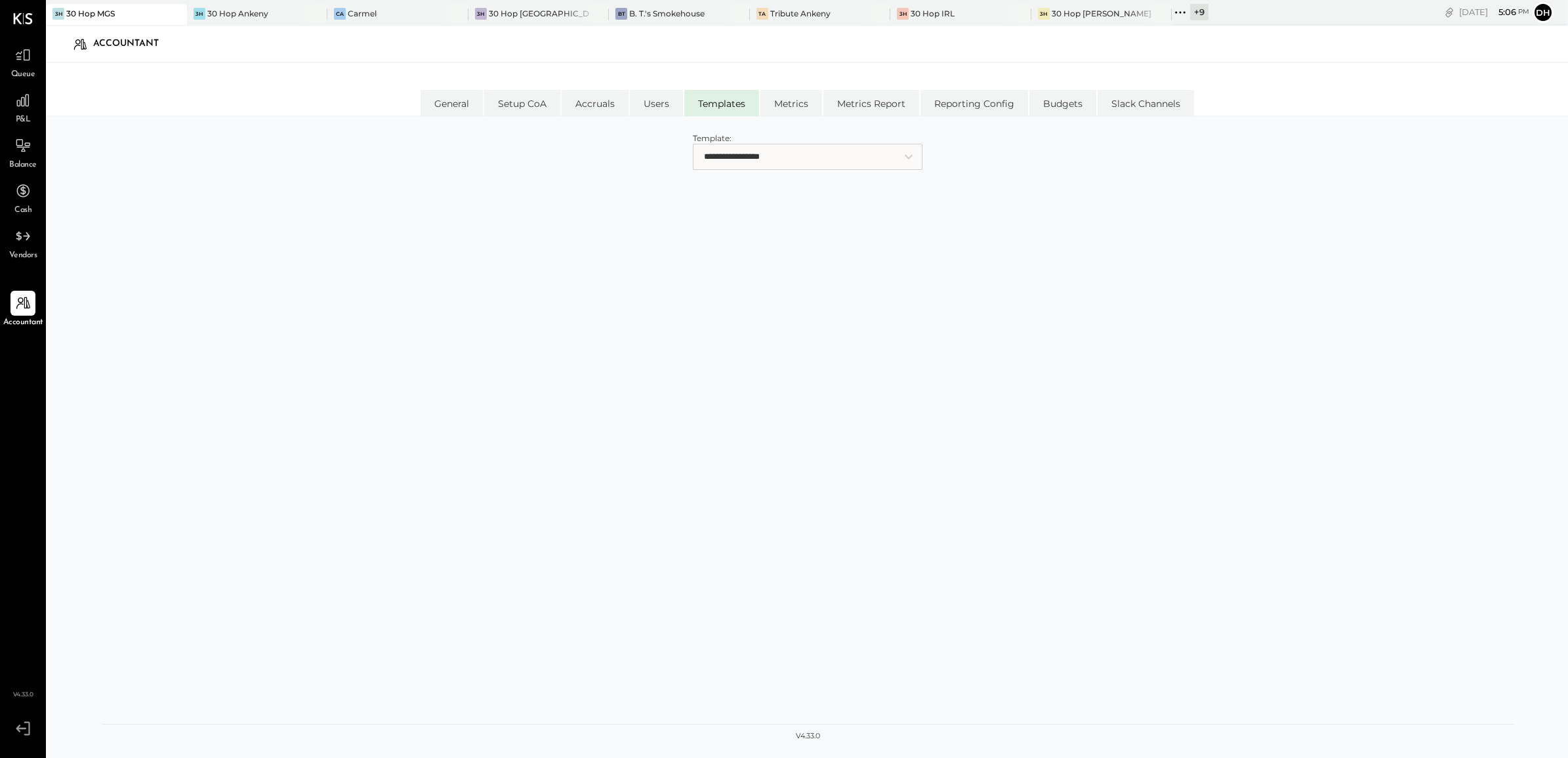
click at [752, 159] on select "**********" at bounding box center [807, 157] width 230 height 26
click at [17, 97] on icon at bounding box center [23, 100] width 17 height 17
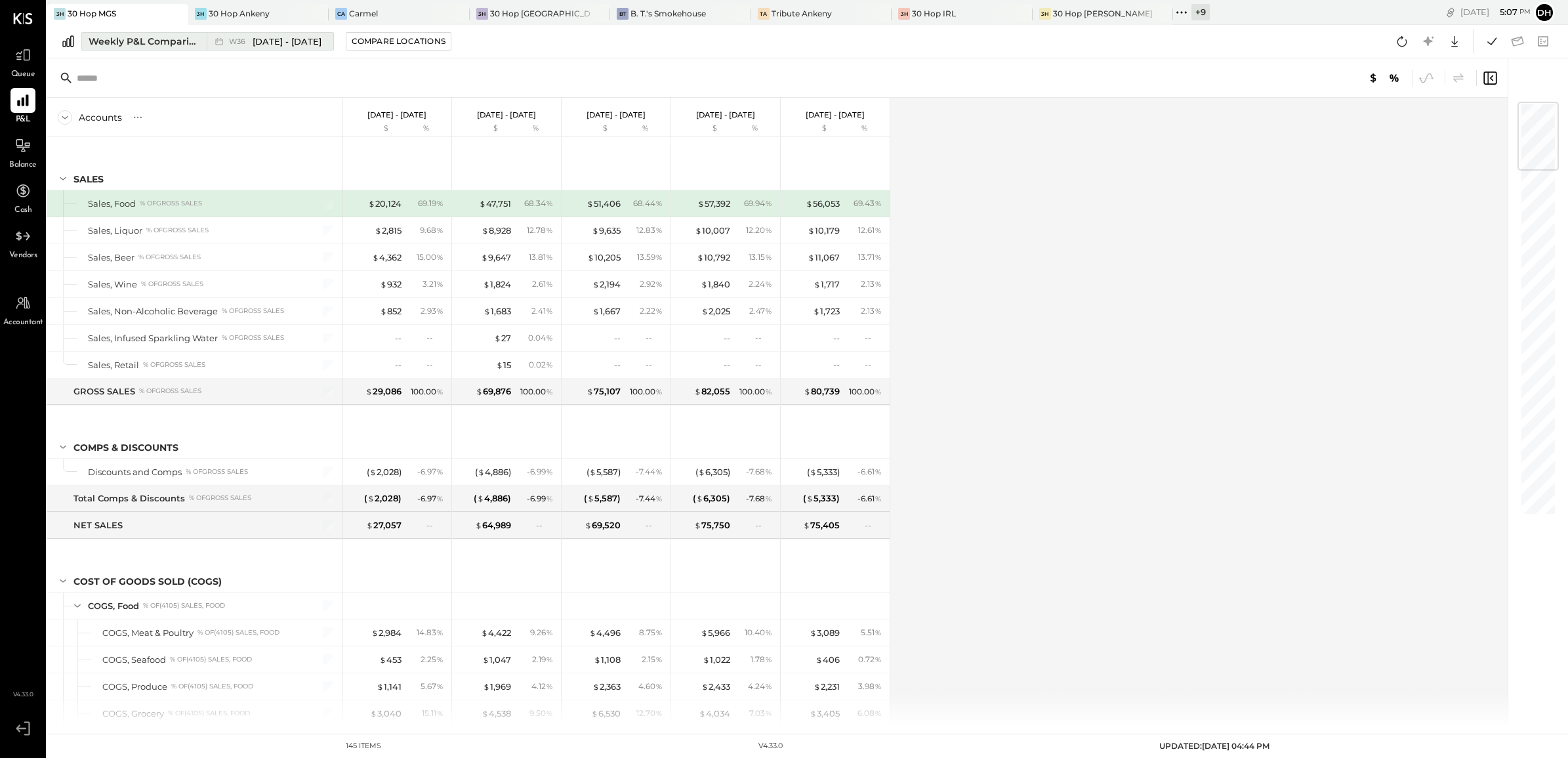
click at [110, 38] on div "Weekly P&L Comparison" at bounding box center [144, 41] width 111 height 13
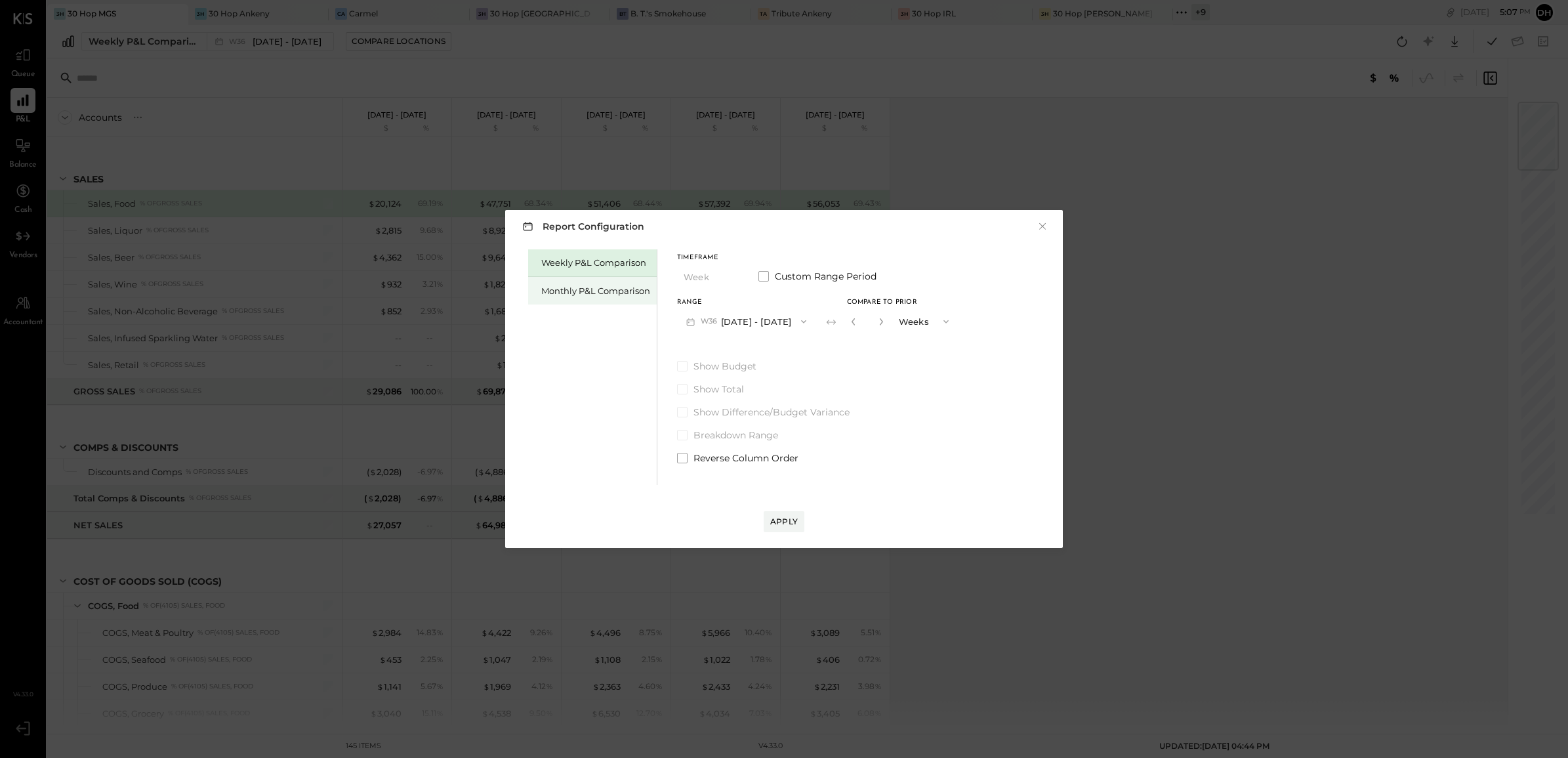
click at [615, 285] on div "Monthly P&L Comparison" at bounding box center [596, 290] width 109 height 12
click at [768, 317] on button "M09 [DATE] - [DATE]" at bounding box center [746, 321] width 138 height 24
click at [759, 352] on span "[DATE] - [DATE]" at bounding box center [741, 350] width 63 height 11
click at [830, 314] on button "Compare" at bounding box center [852, 321] width 55 height 13
click at [877, 320] on icon "button" at bounding box center [881, 322] width 8 height 8
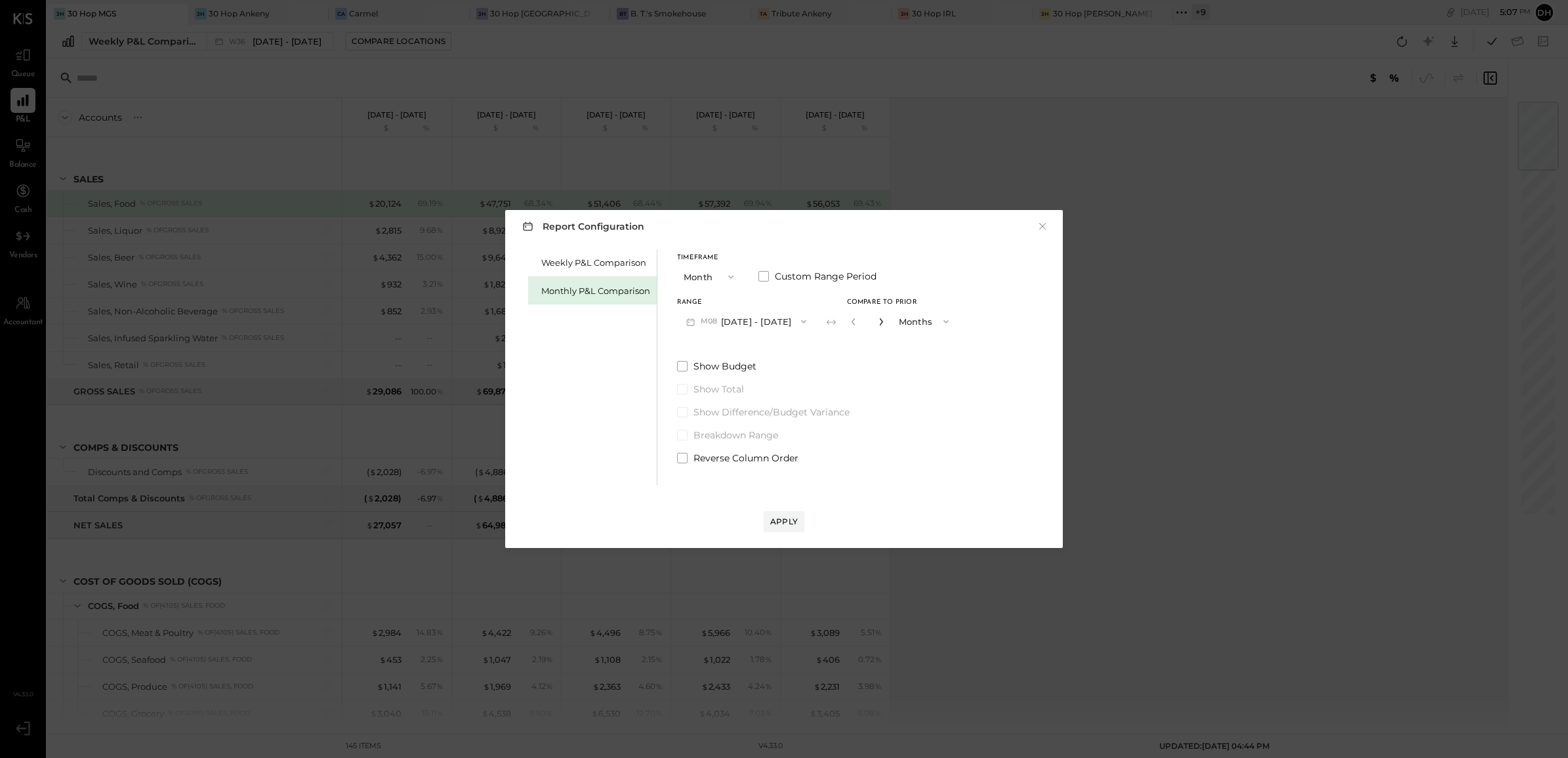
click at [877, 320] on icon "button" at bounding box center [881, 322] width 8 height 8
type input "*"
click at [798, 515] on button "Apply" at bounding box center [784, 522] width 41 height 21
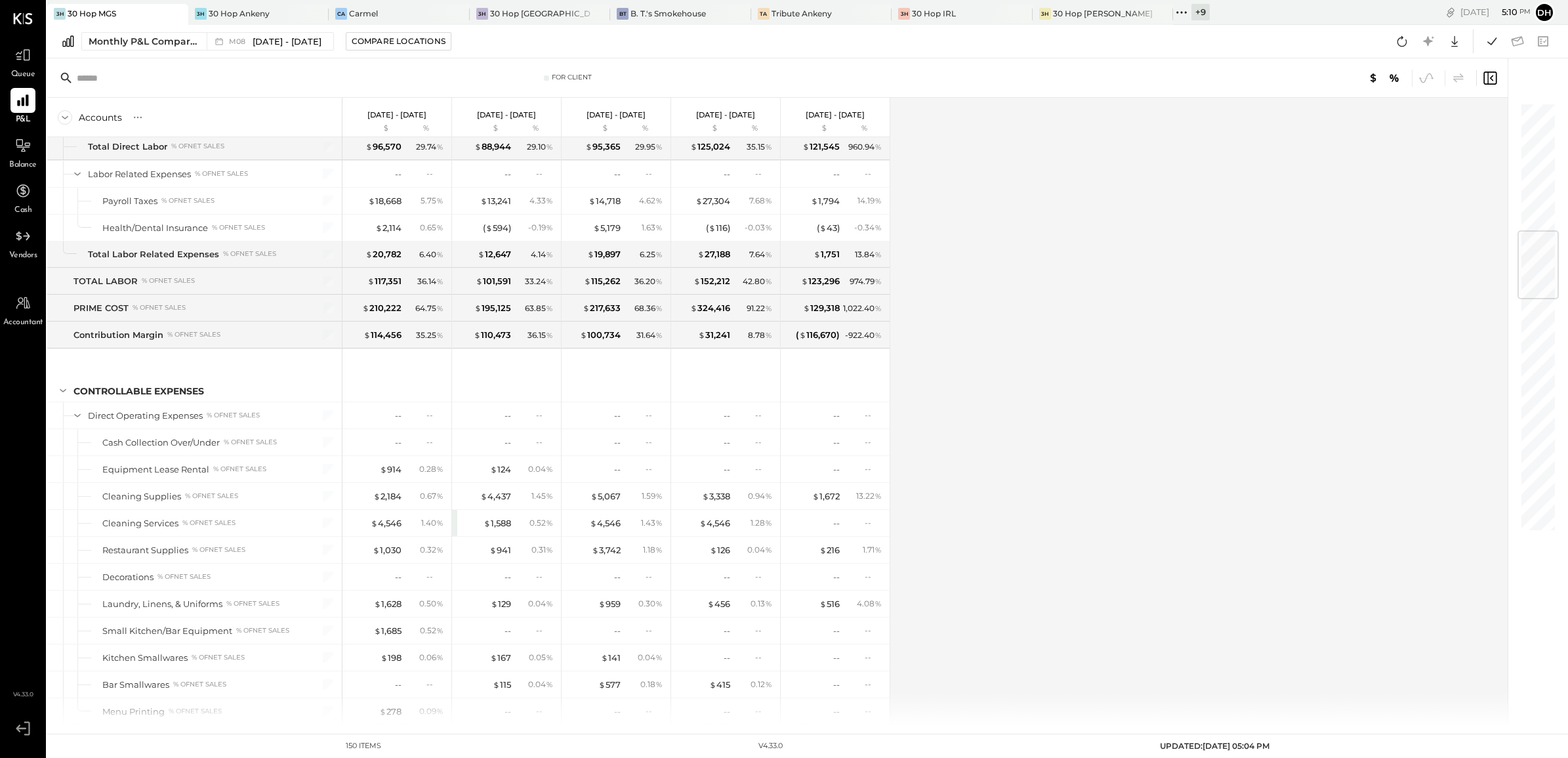
scroll to position [1013, 0]
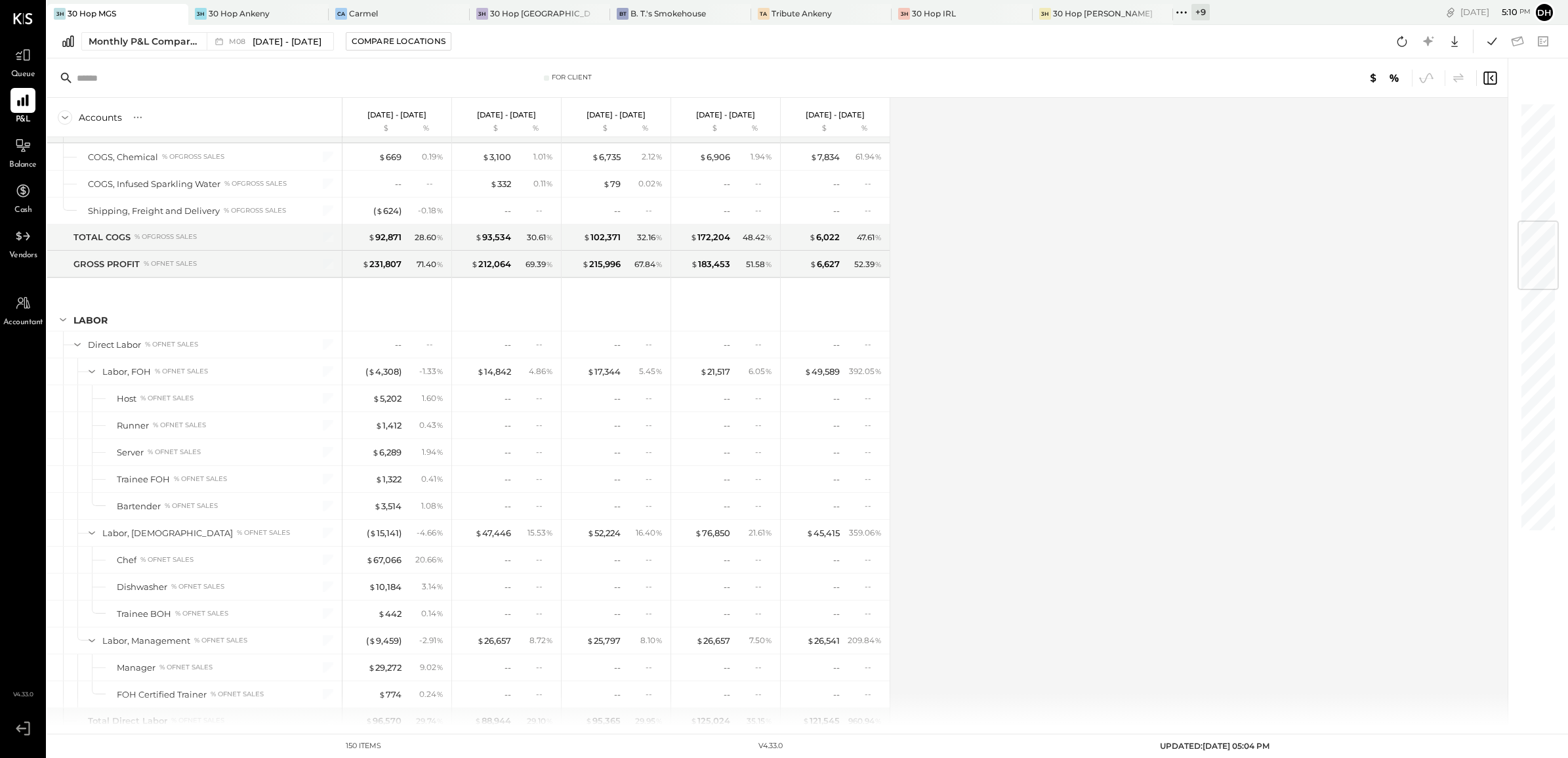
click at [22, 73] on span "Queue" at bounding box center [23, 75] width 24 height 12
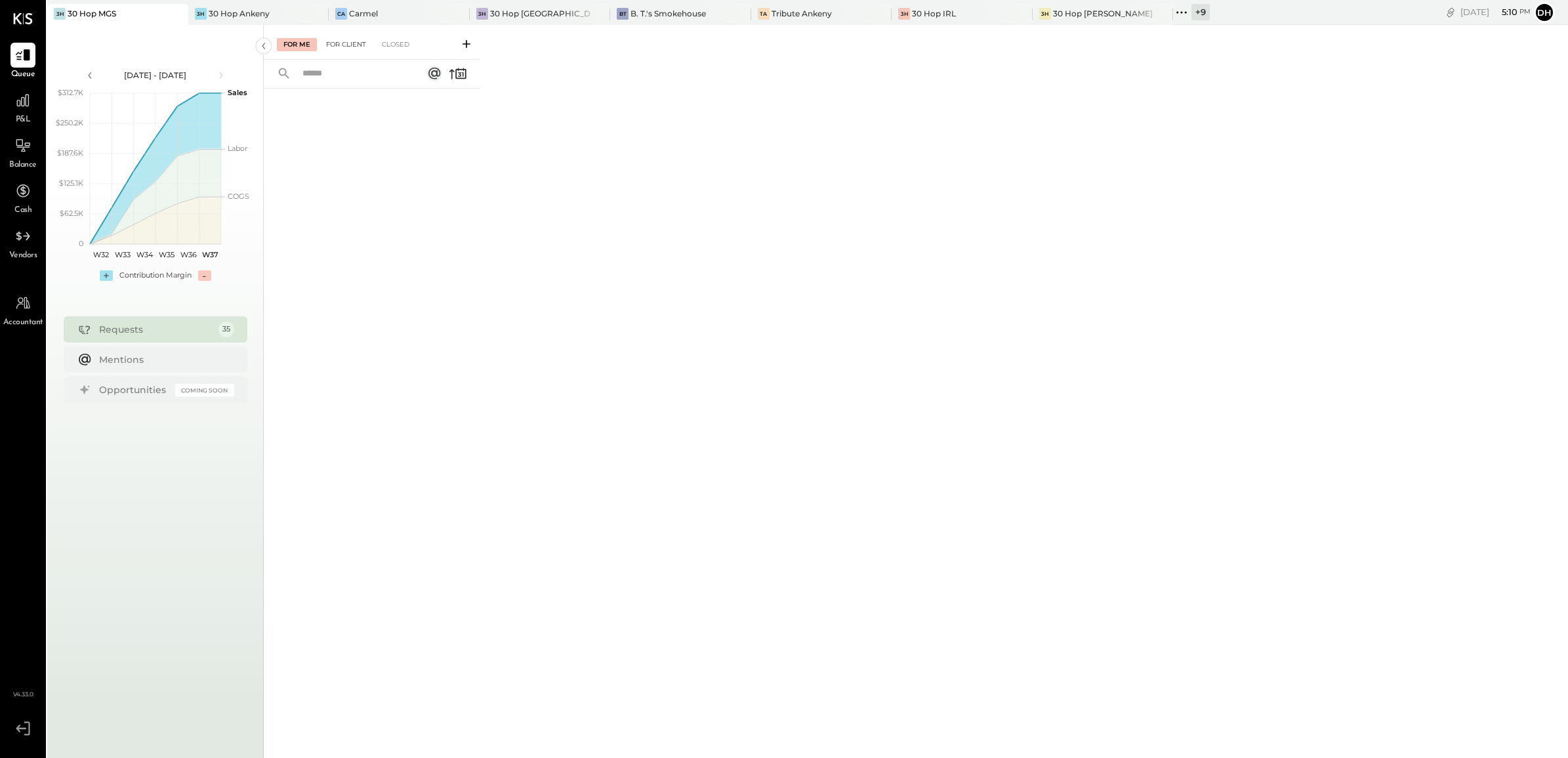
click at [364, 49] on div "For Client" at bounding box center [345, 44] width 53 height 13
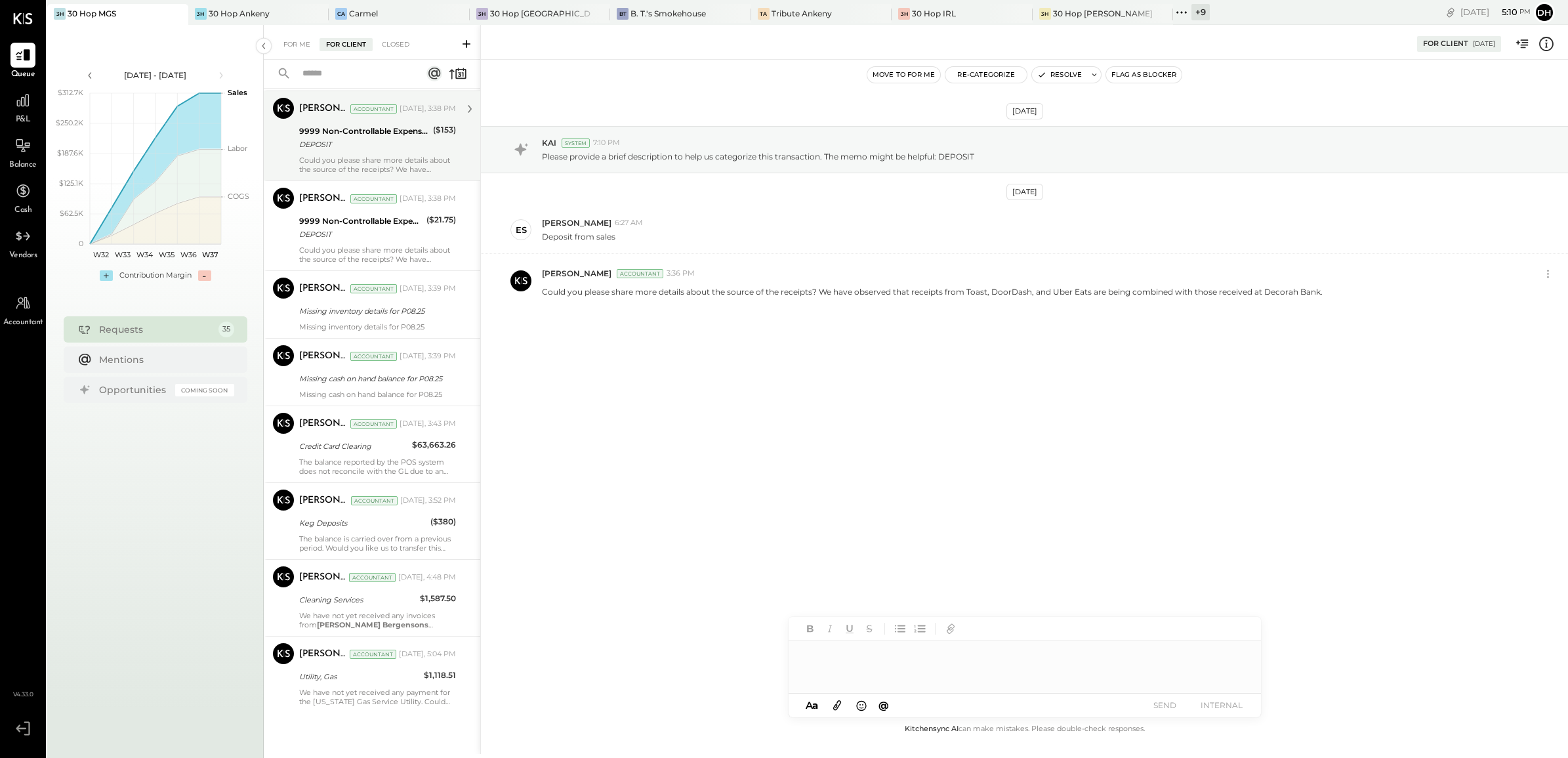
scroll to position [2469, 0]
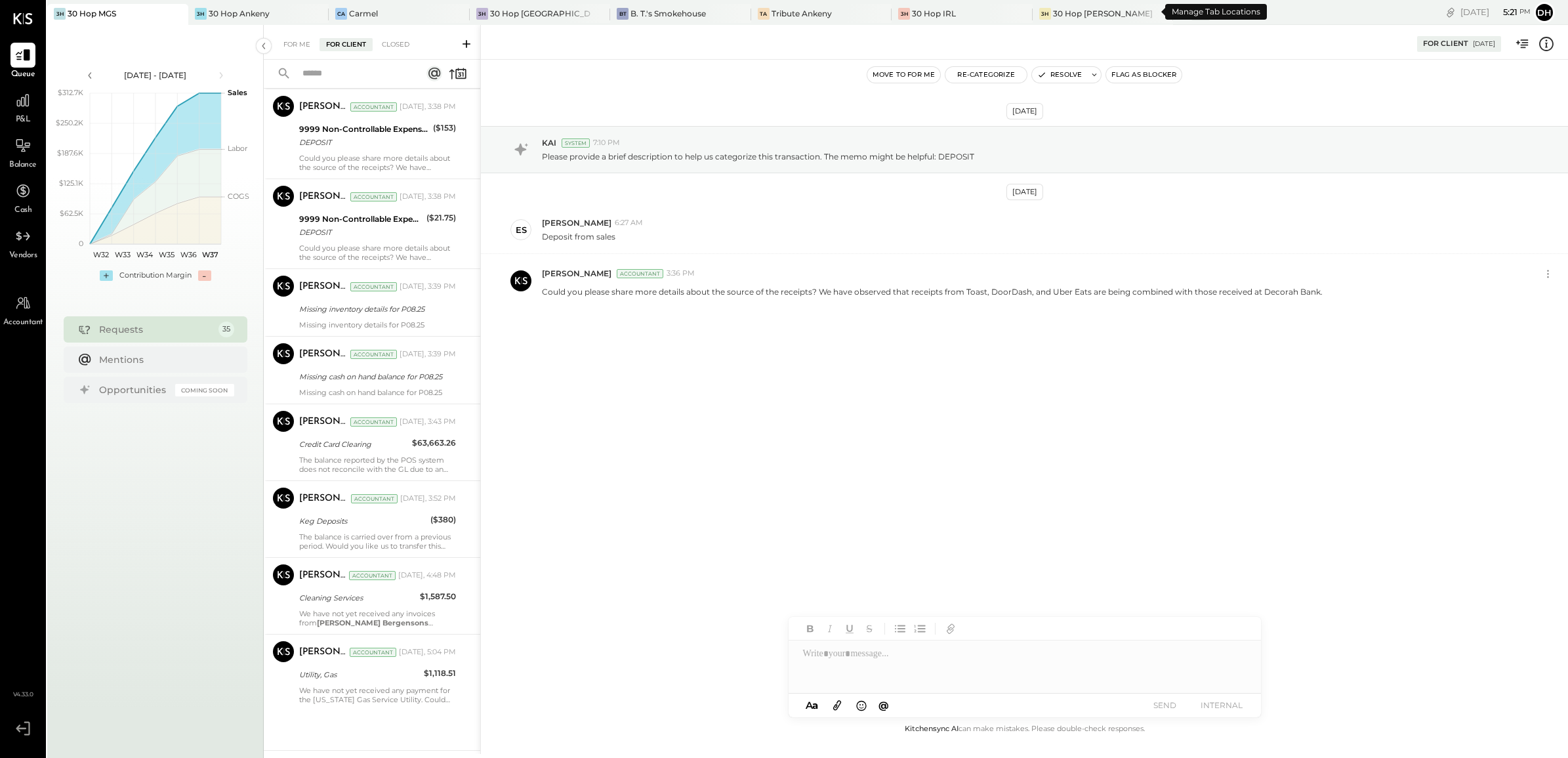
click at [1191, 5] on div "+ 9" at bounding box center [1200, 12] width 18 height 17
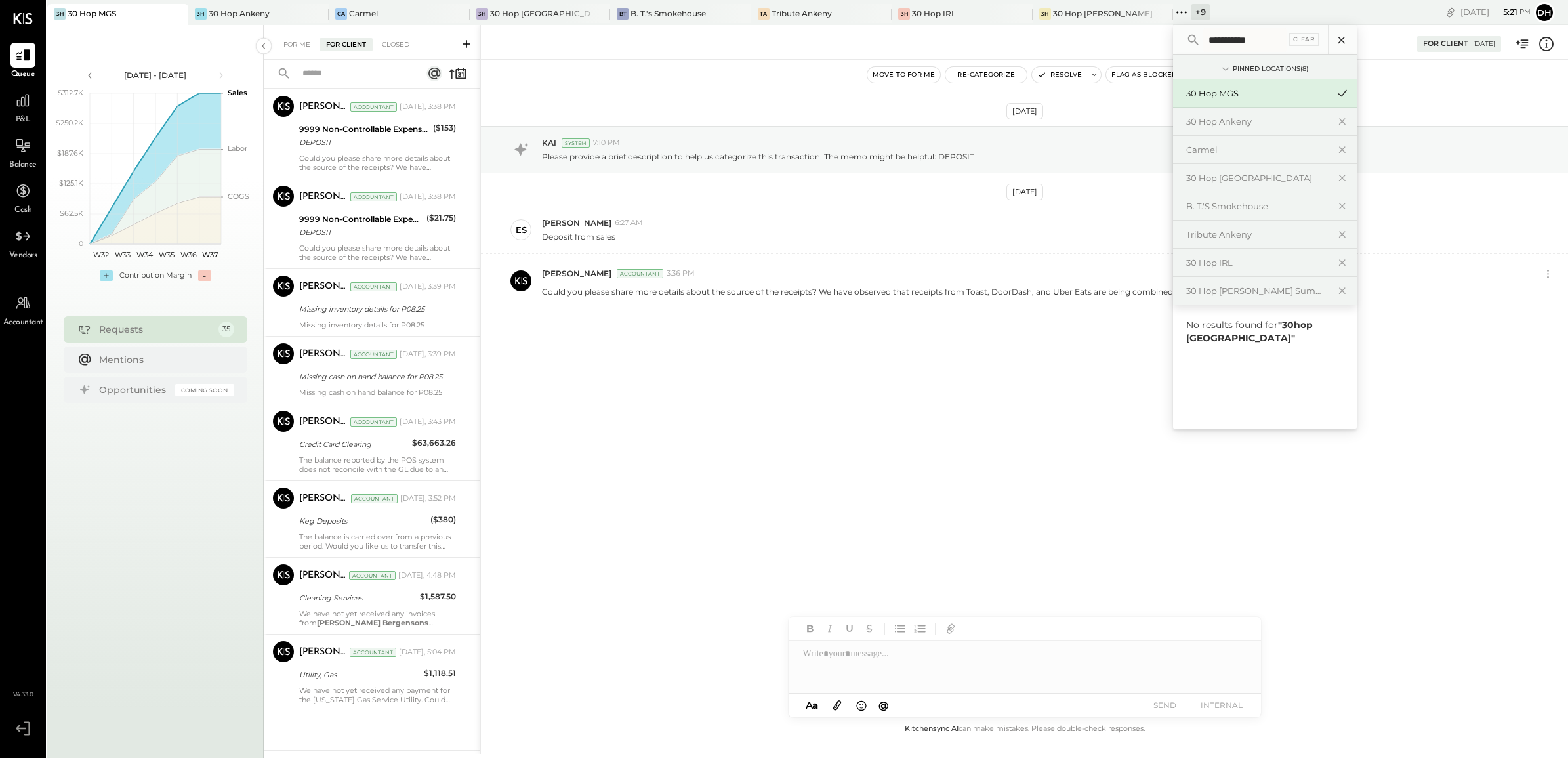
type input "**********"
click at [1333, 39] on icon at bounding box center [1341, 39] width 17 height 17
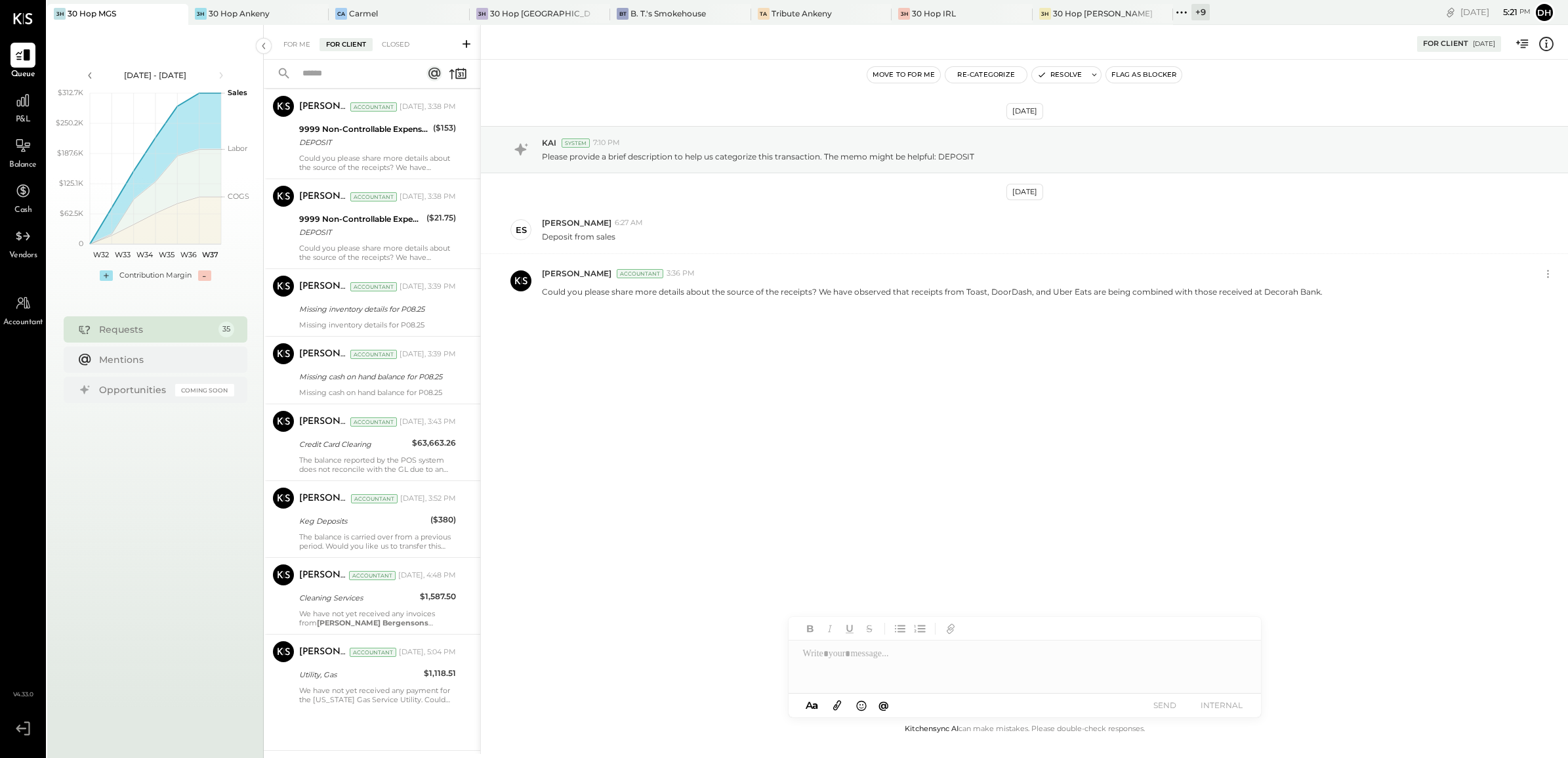
click at [1173, 11] on icon at bounding box center [1181, 12] width 17 height 17
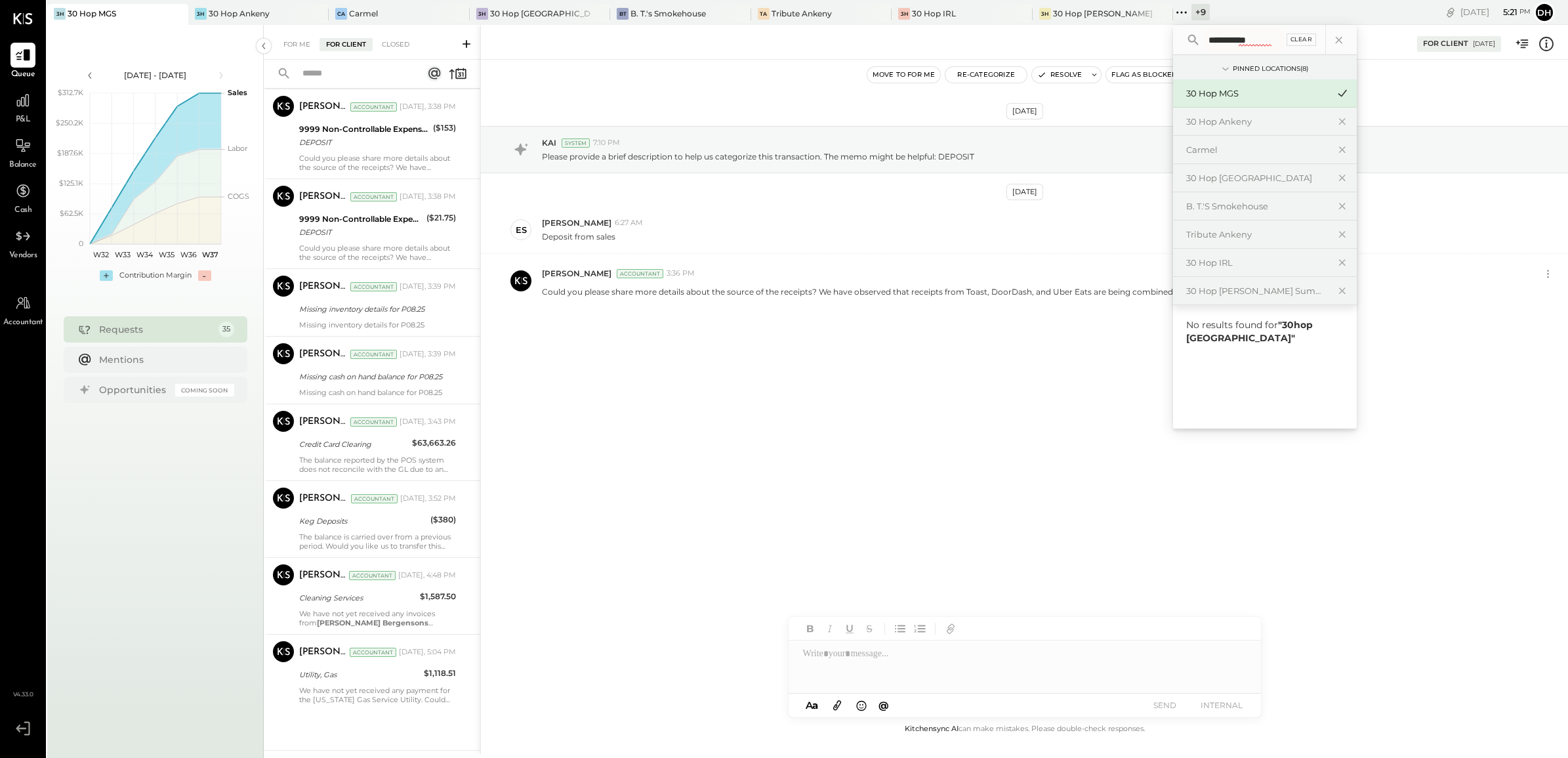
click at [1287, 35] on div "Clear" at bounding box center [1301, 39] width 30 height 12
type input "*****"
click at [1186, 354] on div "30 Hop Omaha" at bounding box center [1257, 351] width 142 height 12
